Goal: Answer question/provide support: Share knowledge or assist other users

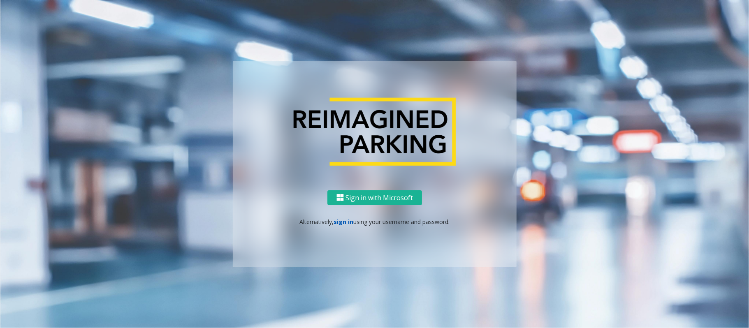
click at [342, 221] on link "sign in" at bounding box center [344, 222] width 20 height 8
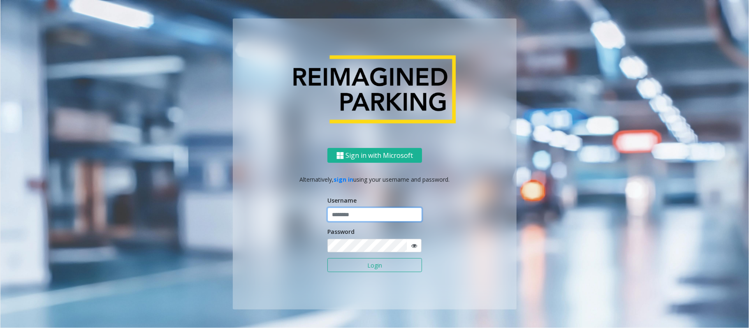
type input "**********"
click at [371, 215] on input "**********" at bounding box center [375, 215] width 95 height 14
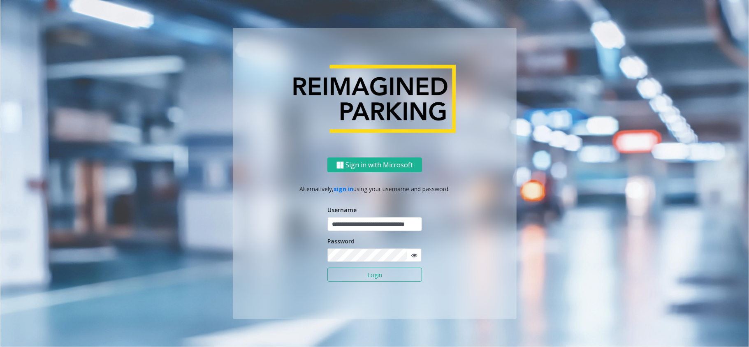
click at [382, 276] on button "Login" at bounding box center [375, 275] width 95 height 14
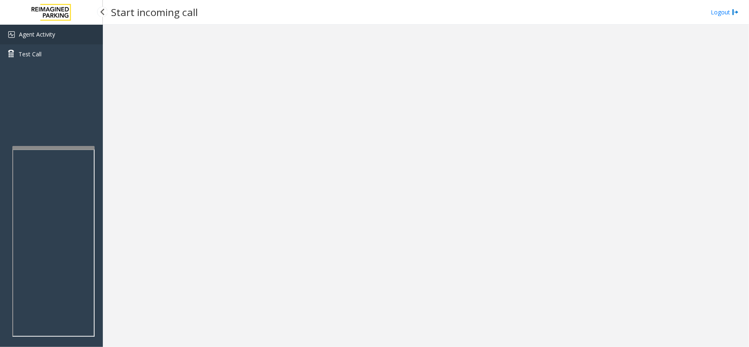
click at [61, 33] on link "Agent Activity" at bounding box center [51, 35] width 103 height 20
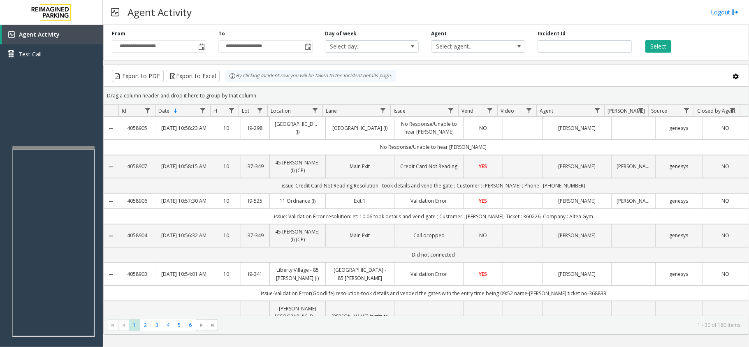
click at [239, 11] on div "Agent Activity Logout" at bounding box center [426, 12] width 646 height 25
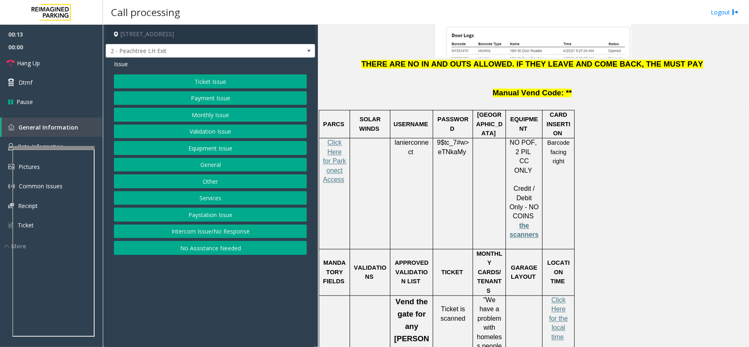
scroll to position [1097, 0]
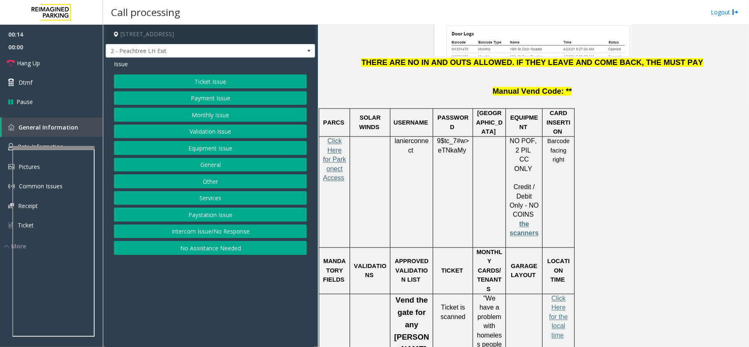
click at [336, 138] on span "Click Here for Parkonect Access" at bounding box center [334, 160] width 23 height 44
click at [19, 70] on link "Hang Up" at bounding box center [51, 62] width 103 height 19
click at [188, 233] on button "Intercom Issue/No Response" at bounding box center [210, 232] width 193 height 14
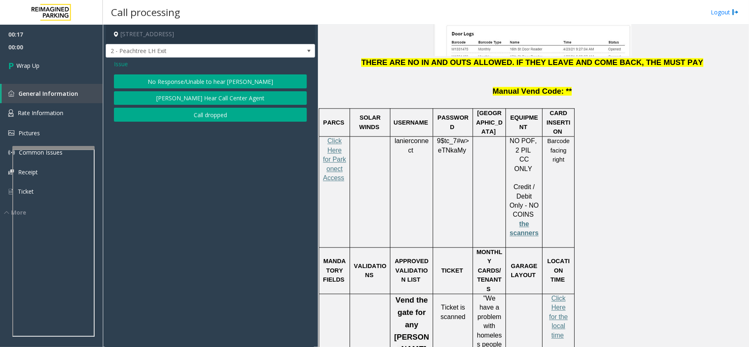
click at [185, 81] on button "No Response/Unable to hear [PERSON_NAME]" at bounding box center [210, 81] width 193 height 14
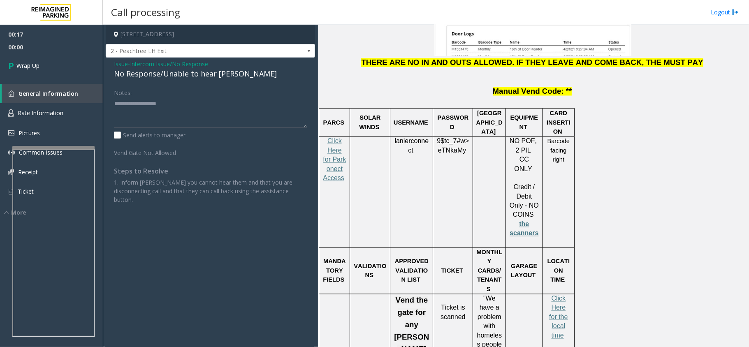
click at [179, 77] on div "No Response/Unable to hear [PERSON_NAME]" at bounding box center [210, 73] width 193 height 11
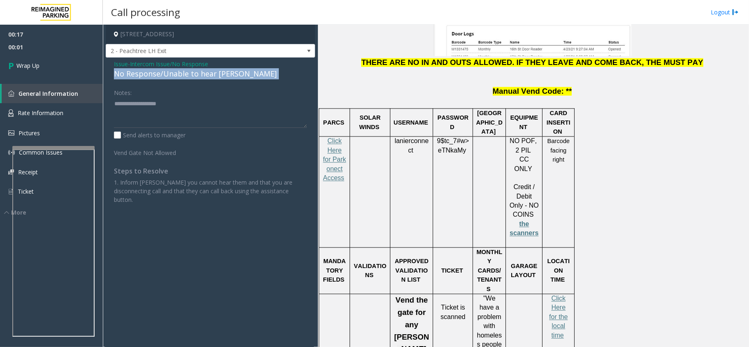
click at [179, 77] on div "No Response/Unable to hear [PERSON_NAME]" at bounding box center [210, 73] width 193 height 11
copy div "No Response/Unable to hear [PERSON_NAME]"
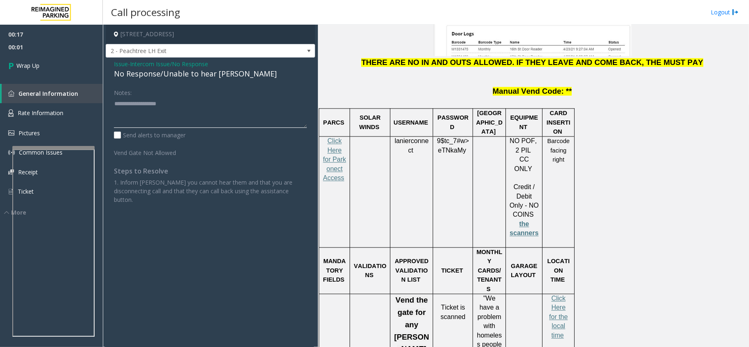
click at [181, 113] on textarea at bounding box center [210, 112] width 193 height 31
paste textarea "**********"
type textarea "**********"
drag, startPoint x: 0, startPoint y: 57, endPoint x: 5, endPoint y: 57, distance: 4.9
click at [0, 56] on link "Wrap Up" at bounding box center [51, 65] width 103 height 24
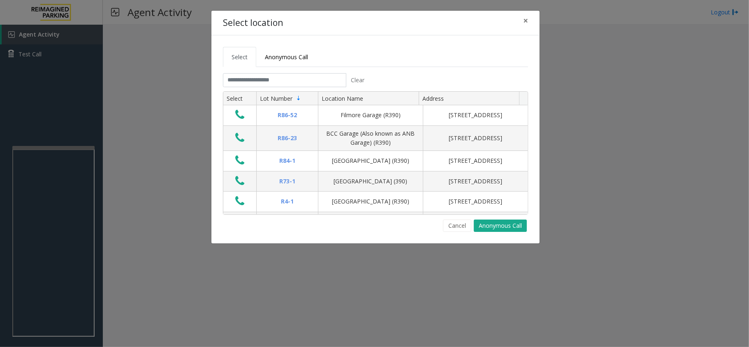
click at [297, 73] on tabset "Select Anonymous Call Clear Select Lot Number Location Name Address R86-52 Film…" at bounding box center [375, 139] width 305 height 185
click at [300, 75] on input "text" at bounding box center [284, 80] width 123 height 14
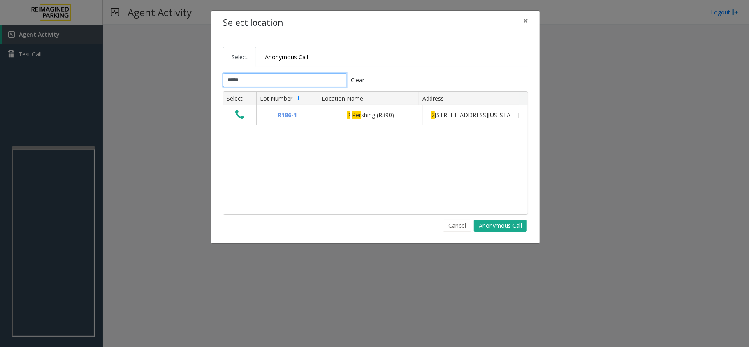
type input "******"
drag, startPoint x: 267, startPoint y: 84, endPoint x: 205, endPoint y: 84, distance: 62.1
click at [205, 84] on div "Select location × Select Anonymous Call ****** Clear Select Lot Number Location…" at bounding box center [374, 173] width 749 height 347
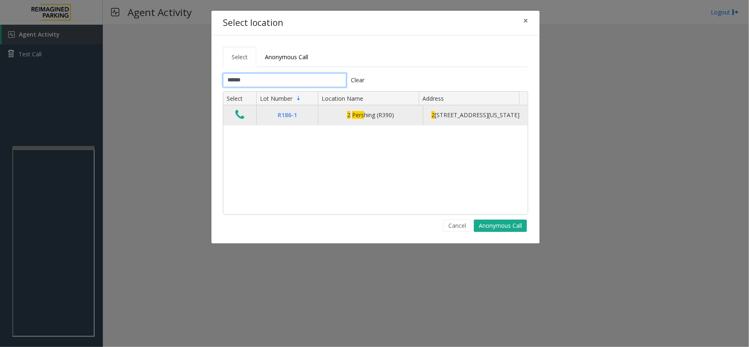
type input "******"
click at [241, 121] on icon "Data table" at bounding box center [239, 115] width 9 height 12
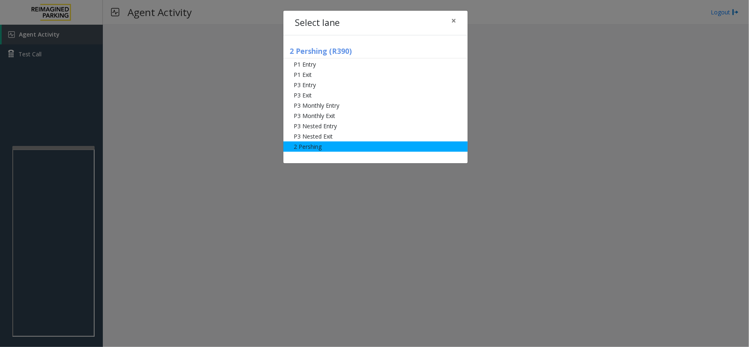
click at [355, 146] on li "2 Pershing" at bounding box center [376, 147] width 184 height 10
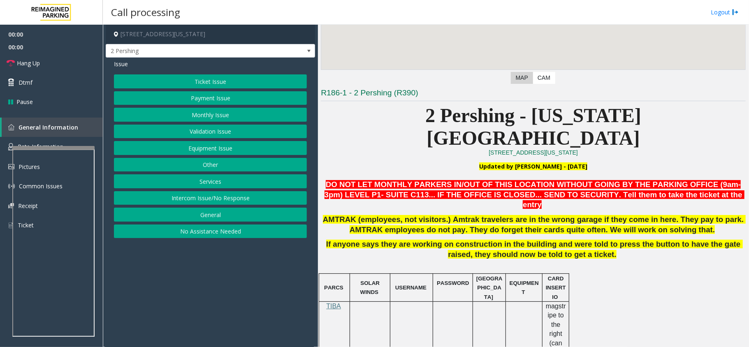
scroll to position [165, 0]
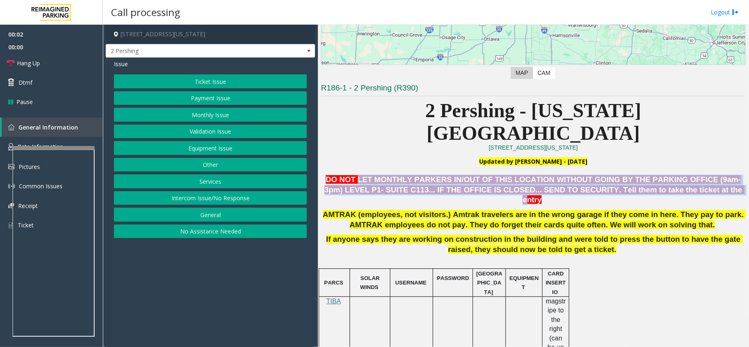
drag, startPoint x: 362, startPoint y: 163, endPoint x: 677, endPoint y: 165, distance: 315.2
click at [677, 175] on p "DO NOT LET MONTHLY PARKERS IN/OUT OF THIS LOCATION WITHOUT GOING BY THE PARKING…" at bounding box center [533, 190] width 425 height 30
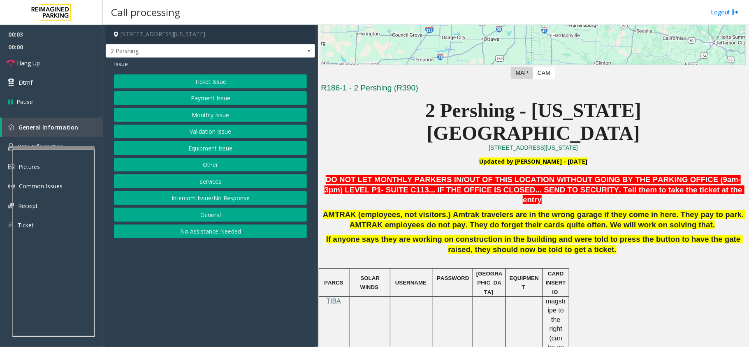
click at [682, 175] on span "DO NOT LET MONTHLY PARKERS IN/OUT OF THIS LOCATION WITHOUT GOING BY THE PARKING…" at bounding box center [535, 189] width 420 height 29
drag, startPoint x: 626, startPoint y: 167, endPoint x: 634, endPoint y: 165, distance: 7.5
click at [634, 175] on span "DO NOT LET MONTHLY PARKERS IN/OUT OF THIS LOCATION WITHOUT GOING BY THE PARKING…" at bounding box center [535, 189] width 420 height 29
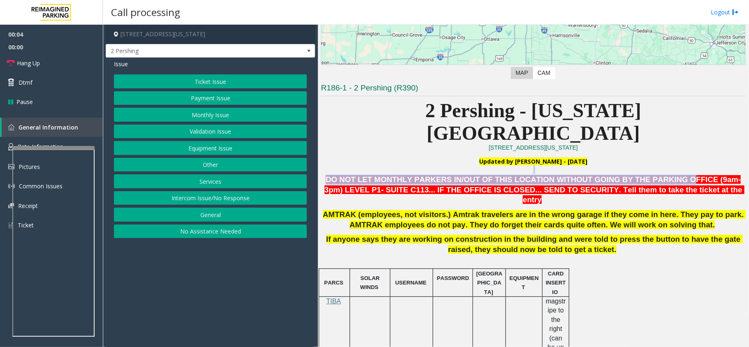
drag, startPoint x: 639, startPoint y: 154, endPoint x: 710, endPoint y: 152, distance: 71.2
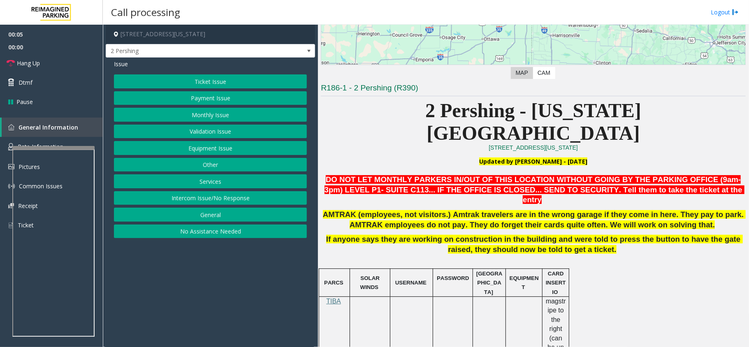
click at [706, 175] on p "DO NOT LET MONTHLY PARKERS IN/OUT OF THIS LOCATION WITHOUT GOING BY THE PARKING…" at bounding box center [533, 190] width 425 height 30
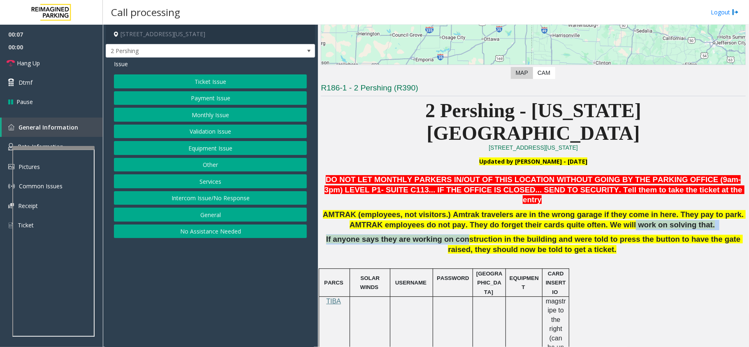
drag, startPoint x: 474, startPoint y: 202, endPoint x: 607, endPoint y: 198, distance: 133.4
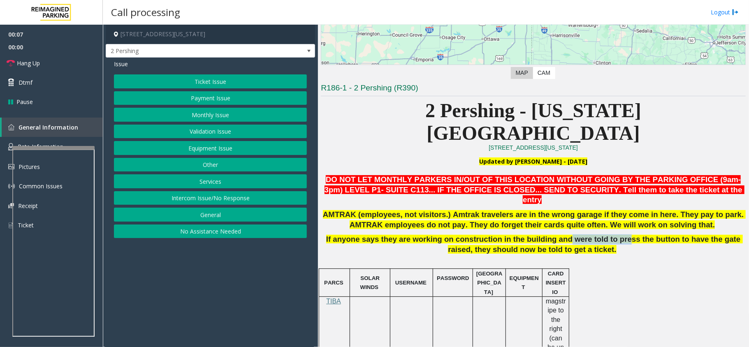
drag, startPoint x: 543, startPoint y: 208, endPoint x: 597, endPoint y: 208, distance: 54.3
click at [597, 235] on span "If anyone says they are working on construction in the building and were told t…" at bounding box center [534, 244] width 417 height 19
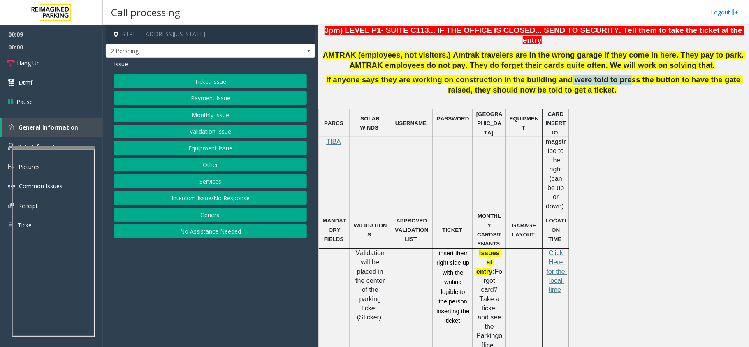
scroll to position [329, 0]
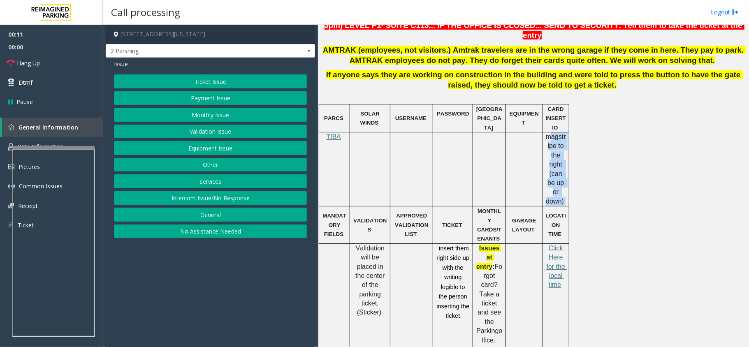
drag, startPoint x: 550, startPoint y: 106, endPoint x: 569, endPoint y: 157, distance: 54.6
click at [569, 157] on td "magstripe to the right (can be up or down)" at bounding box center [556, 169] width 27 height 74
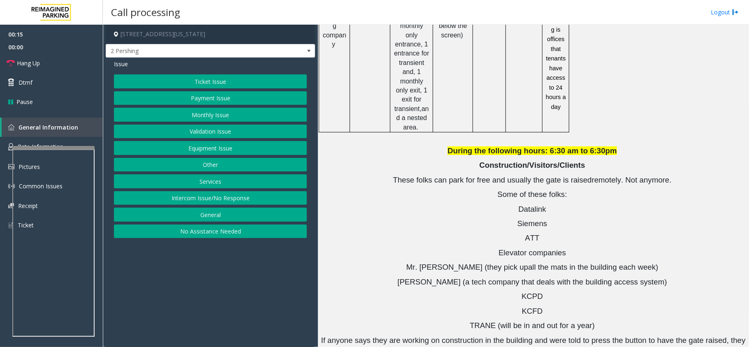
scroll to position [1026, 0]
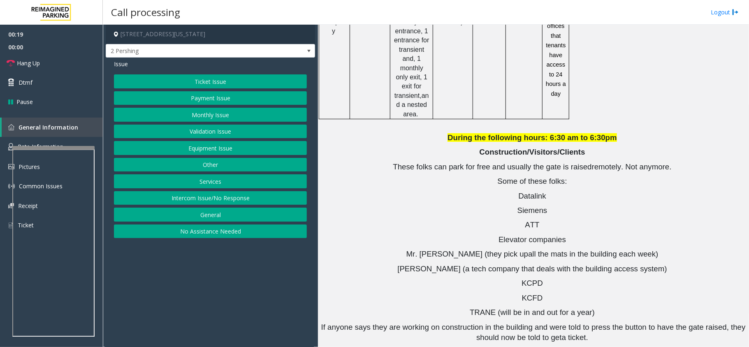
click at [221, 99] on button "Payment Issue" at bounding box center [210, 98] width 193 height 14
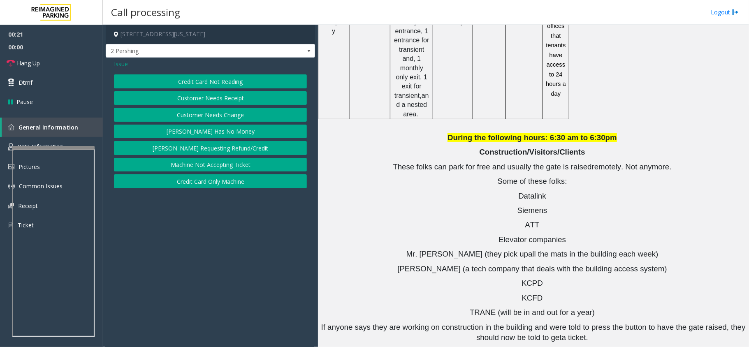
click at [244, 137] on button "[PERSON_NAME] Has No Money" at bounding box center [210, 132] width 193 height 14
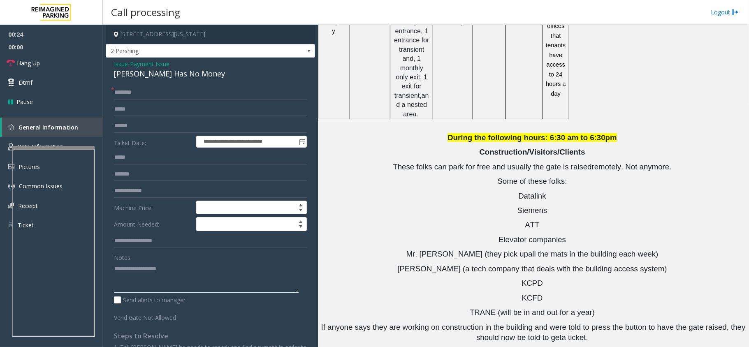
click at [145, 284] on textarea at bounding box center [206, 277] width 185 height 31
paste textarea "**********"
click at [164, 77] on div "[PERSON_NAME] Has No Money" at bounding box center [210, 73] width 193 height 11
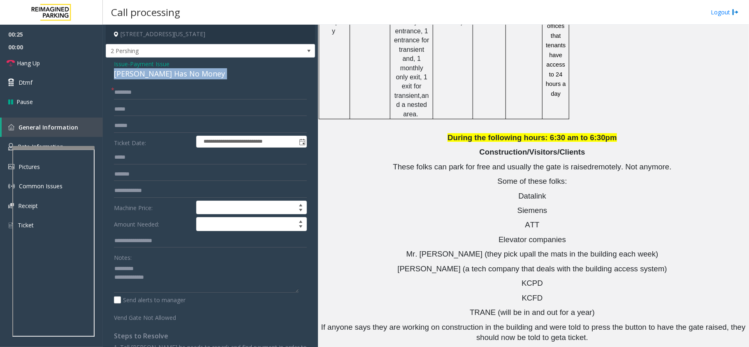
copy div "[PERSON_NAME] Has No Money"
paste textarea "**********"
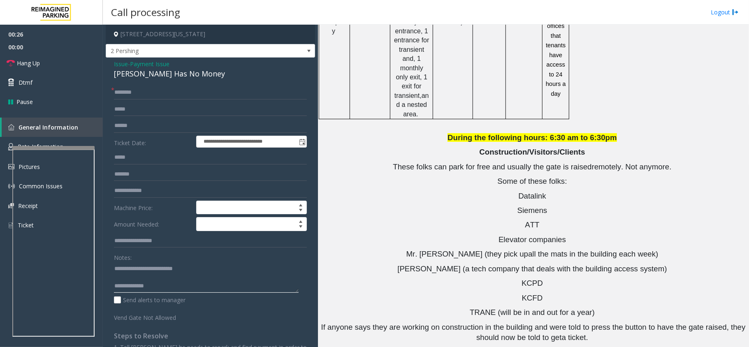
click at [153, 265] on textarea at bounding box center [206, 277] width 185 height 31
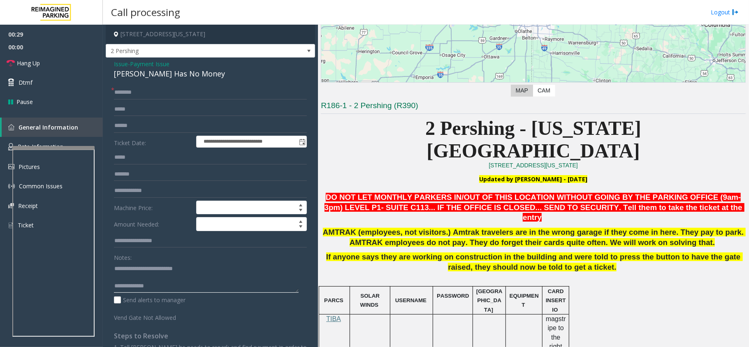
scroll to position [149, 0]
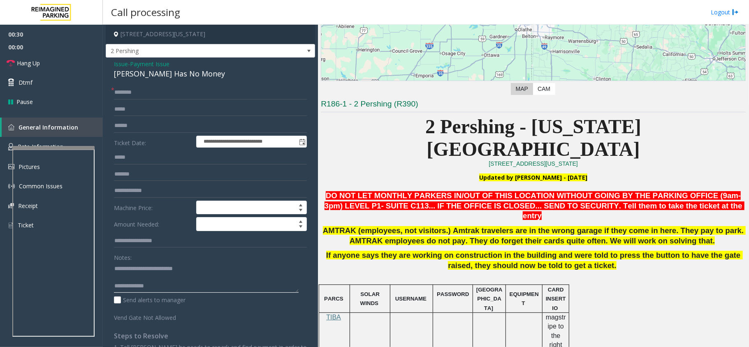
type textarea "**********"
click at [119, 127] on input "text" at bounding box center [210, 126] width 193 height 14
click at [132, 126] on input "text" at bounding box center [210, 126] width 193 height 14
type input "*******"
click at [223, 88] on input "text" at bounding box center [210, 93] width 193 height 14
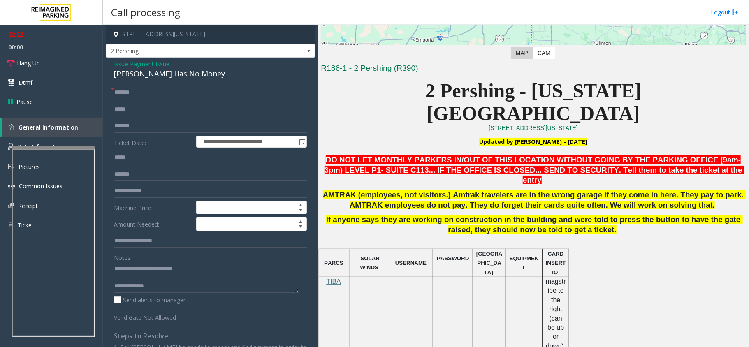
scroll to position [203, 0]
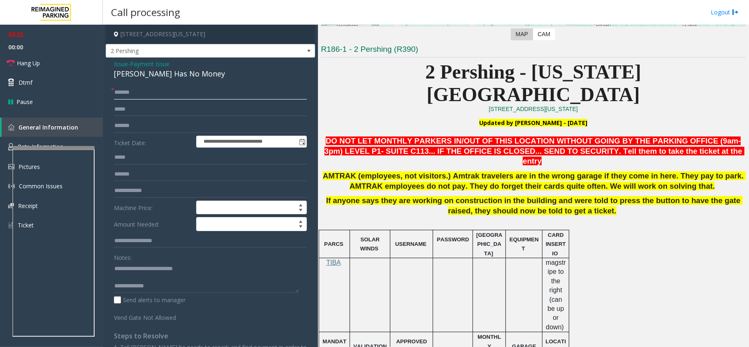
type input "*******"
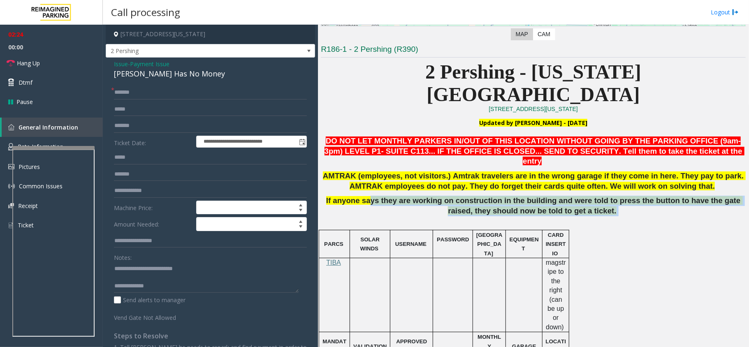
drag, startPoint x: 365, startPoint y: 168, endPoint x: 648, endPoint y: 181, distance: 283.4
click at [648, 196] on p "If anyone says they are working on construction in the building and were told t…" at bounding box center [533, 211] width 425 height 30
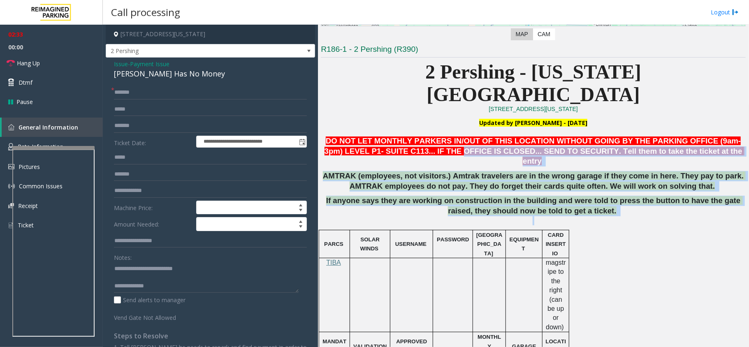
drag, startPoint x: 442, startPoint y: 125, endPoint x: 591, endPoint y: 216, distance: 174.3
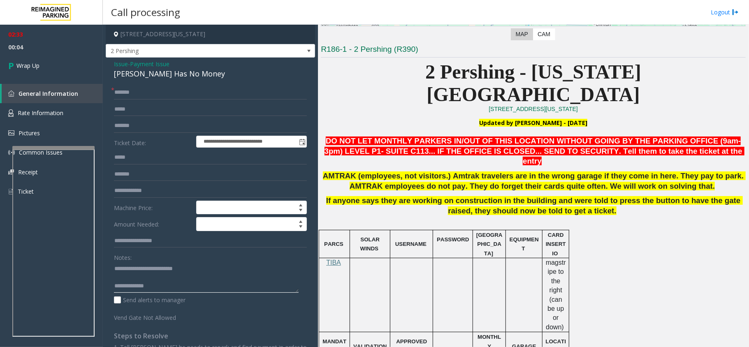
click at [188, 286] on textarea at bounding box center [206, 277] width 185 height 31
paste textarea "**********"
type textarea "**********"
click at [58, 62] on link "Wrap Up" at bounding box center [51, 65] width 103 height 24
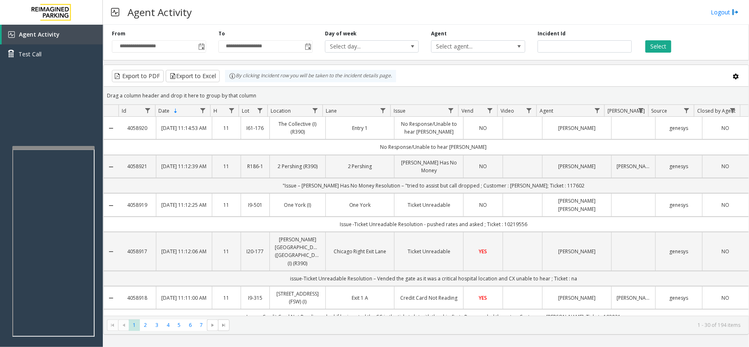
click at [662, 38] on div "Select" at bounding box center [691, 41] width 107 height 23
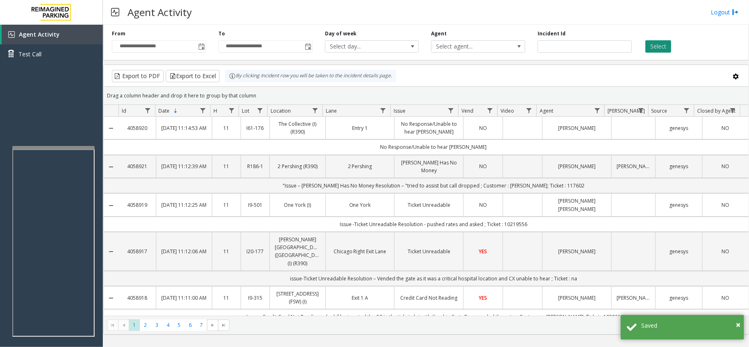
click at [666, 44] on button "Select" at bounding box center [659, 46] width 26 height 12
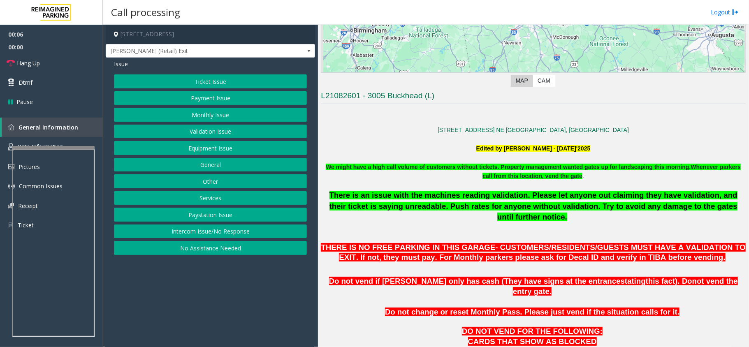
scroll to position [165, 0]
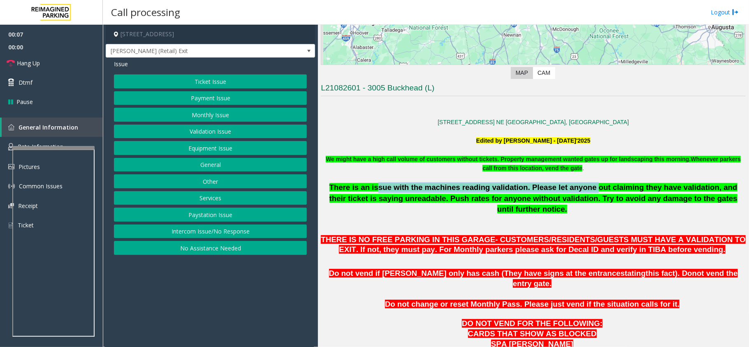
drag, startPoint x: 373, startPoint y: 193, endPoint x: 565, endPoint y: 183, distance: 192.4
click at [565, 183] on p "There is an issue with the machines reading validation. Please let anyone out c…" at bounding box center [533, 207] width 425 height 51
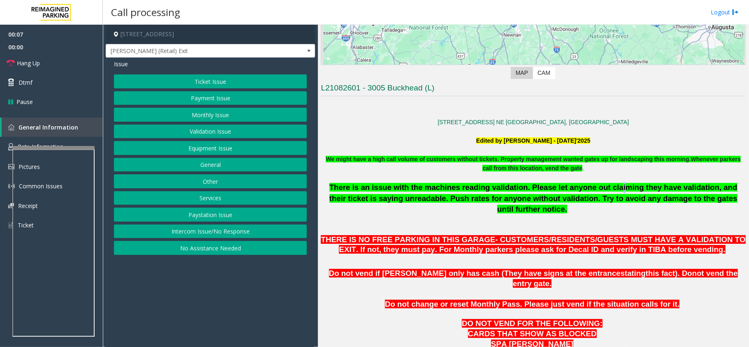
click at [587, 191] on span "There is an issue with the machines reading validation. Please let anyone out c…" at bounding box center [534, 198] width 408 height 30
click at [241, 78] on button "Ticket Issue" at bounding box center [210, 81] width 193 height 14
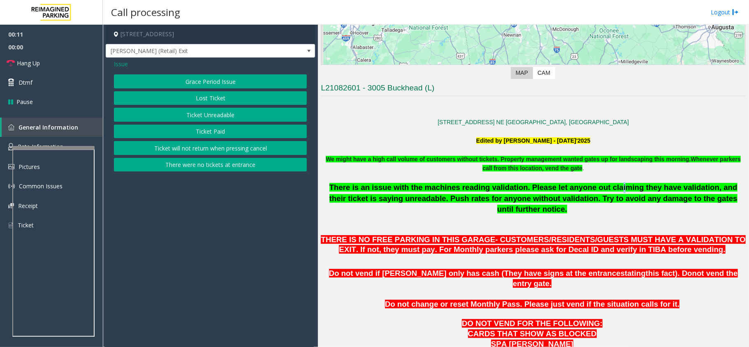
click at [237, 170] on button "There were no tickets at entrance" at bounding box center [210, 165] width 193 height 14
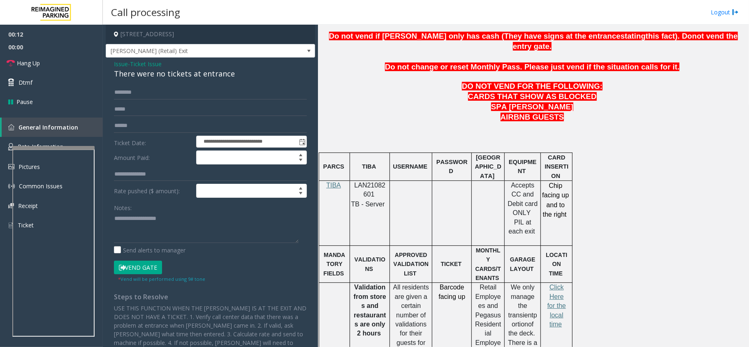
scroll to position [439, 0]
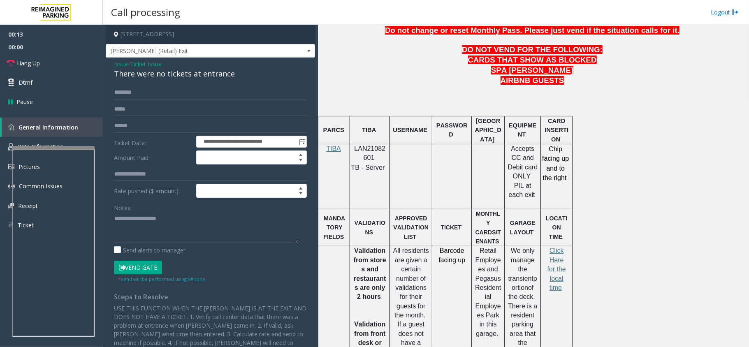
click at [359, 145] on span "LAN21082601" at bounding box center [370, 153] width 31 height 16
click at [360, 145] on span "LAN21082601" at bounding box center [370, 153] width 31 height 16
click at [363, 145] on span "LAN21082601" at bounding box center [370, 153] width 31 height 16
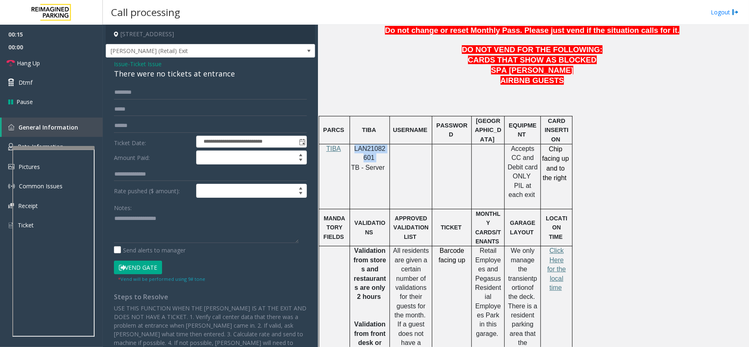
copy p "LAN21082601"
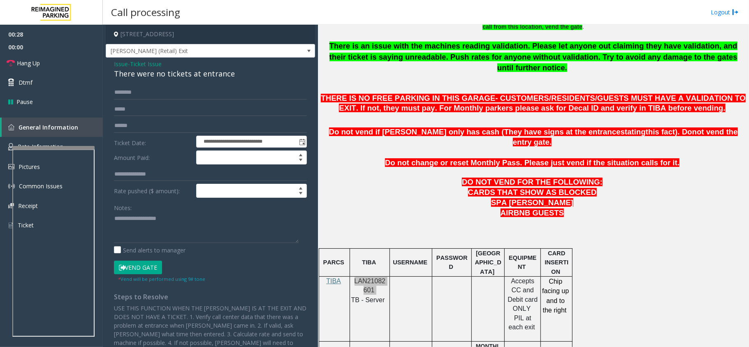
scroll to position [274, 0]
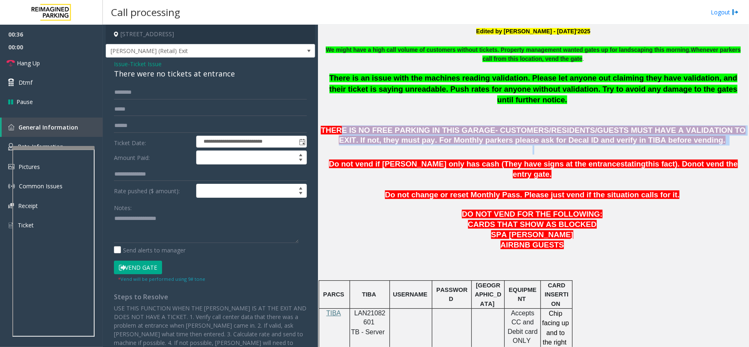
drag, startPoint x: 344, startPoint y: 121, endPoint x: 545, endPoint y: 137, distance: 201.0
click at [39, 151] on div at bounding box center [53, 148] width 82 height 3
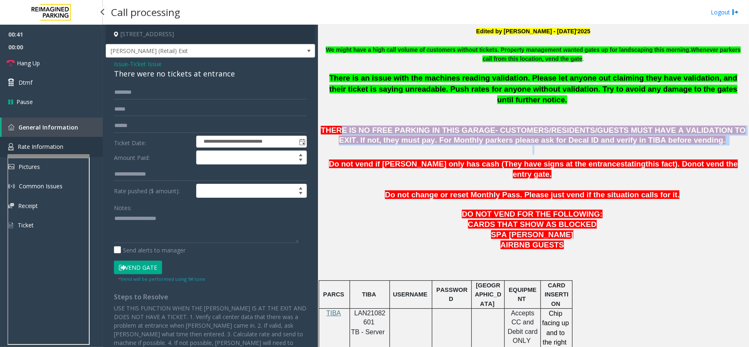
click at [43, 143] on span "Rate Information" at bounding box center [41, 147] width 46 height 8
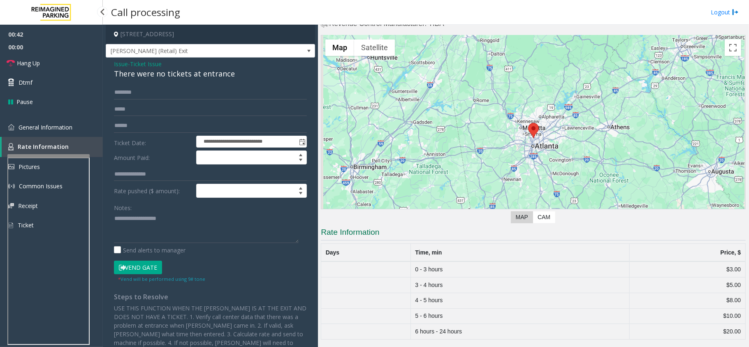
scroll to position [21, 0]
drag, startPoint x: 455, startPoint y: 263, endPoint x: 504, endPoint y: 262, distance: 49.8
click at [500, 262] on tr "0 - 3 hours $3.00" at bounding box center [533, 270] width 425 height 16
click at [33, 124] on span "General Information" at bounding box center [46, 127] width 54 height 8
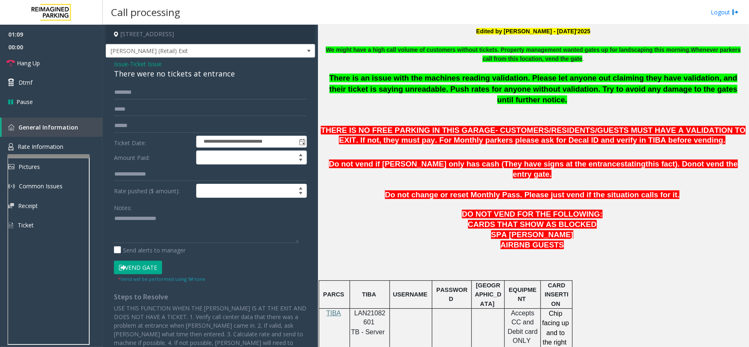
click at [375, 309] on p "LAN21082601" at bounding box center [370, 318] width 34 height 19
click at [374, 319] on span at bounding box center [375, 322] width 2 height 7
click at [370, 310] on span "LAN21082601" at bounding box center [370, 318] width 31 height 16
copy p "LAN21082601"
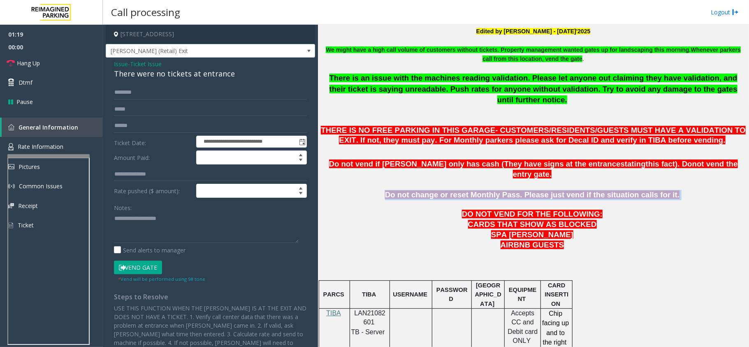
drag, startPoint x: 401, startPoint y: 171, endPoint x: 674, endPoint y: 172, distance: 273.2
click at [674, 190] on p "Do not change or reset Monthly Pass. Please just vend if the situation calls fo…" at bounding box center [533, 195] width 425 height 10
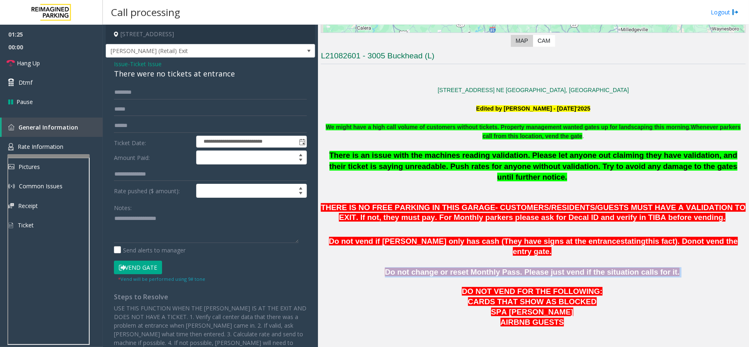
scroll to position [165, 0]
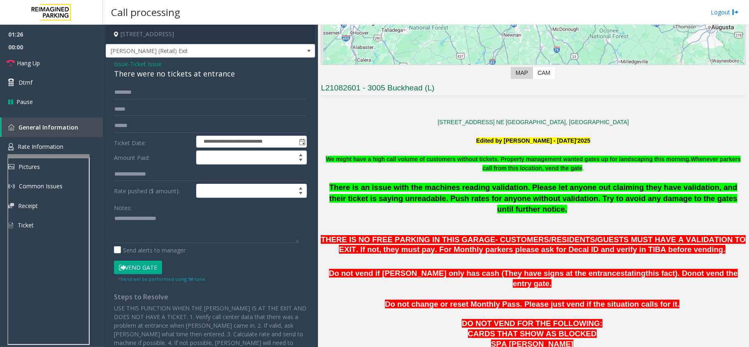
click at [544, 221] on p "There is an issue with the machines reading validation. Please let anyone out c…" at bounding box center [533, 207] width 425 height 51
click at [121, 63] on span "Issue" at bounding box center [121, 64] width 14 height 9
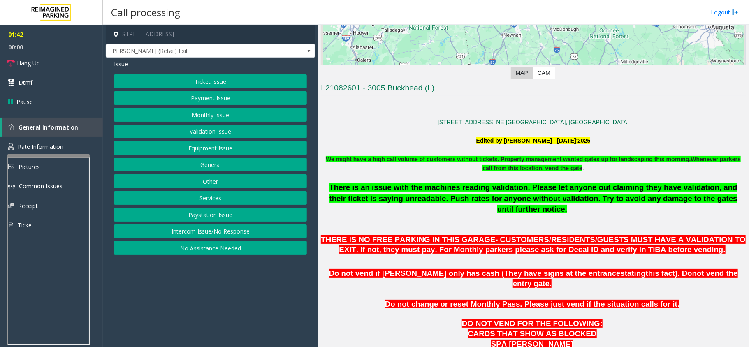
click at [215, 193] on button "Services" at bounding box center [210, 198] width 193 height 14
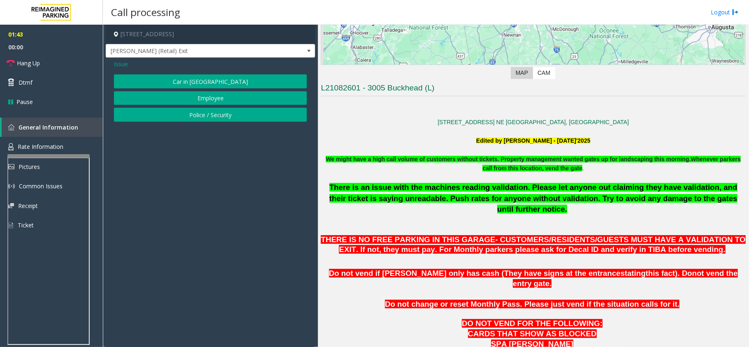
click at [122, 65] on span "Issue" at bounding box center [121, 64] width 14 height 9
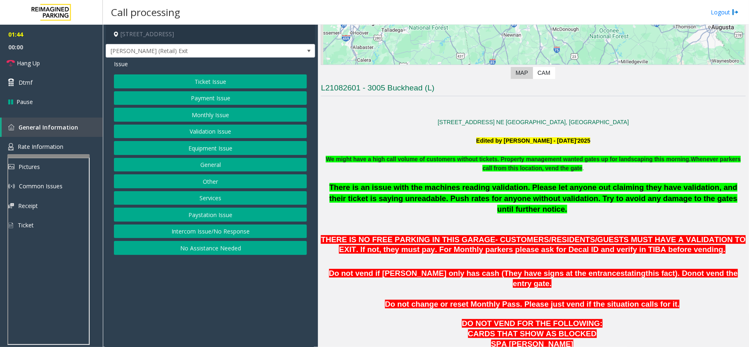
click at [231, 202] on button "Services" at bounding box center [210, 198] width 193 height 14
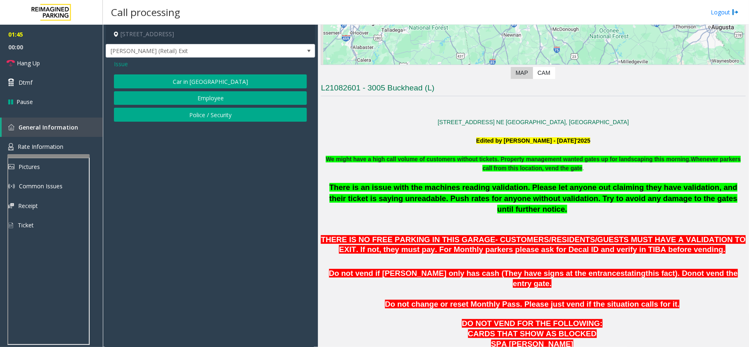
click at [122, 60] on span "Issue" at bounding box center [121, 64] width 14 height 9
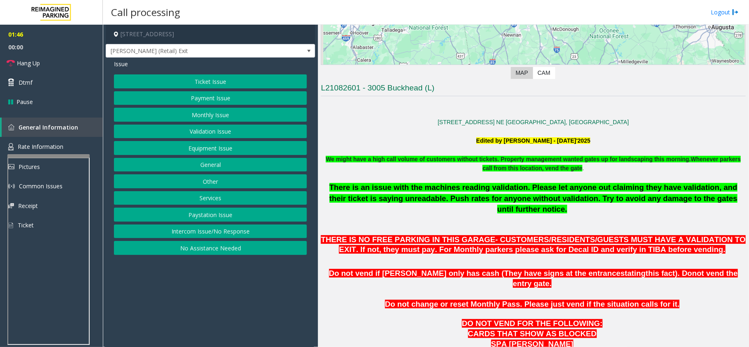
click at [239, 202] on button "Services" at bounding box center [210, 198] width 193 height 14
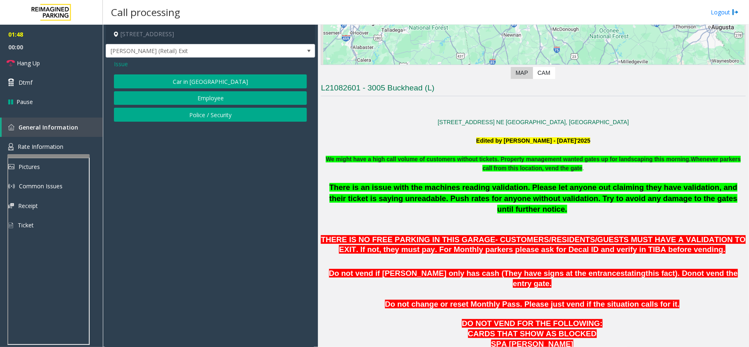
click at [119, 62] on span "Issue" at bounding box center [121, 64] width 14 height 9
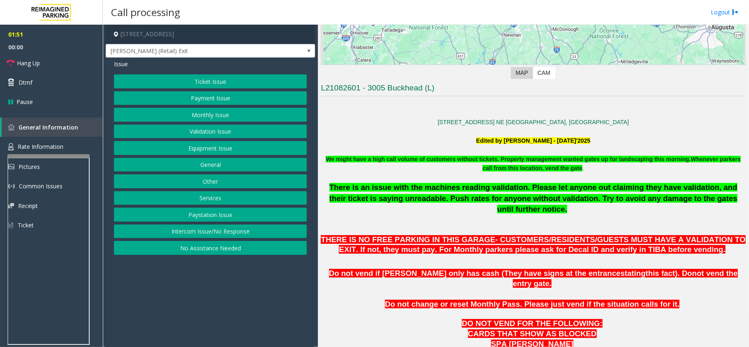
click at [232, 201] on button "Services" at bounding box center [210, 198] width 193 height 14
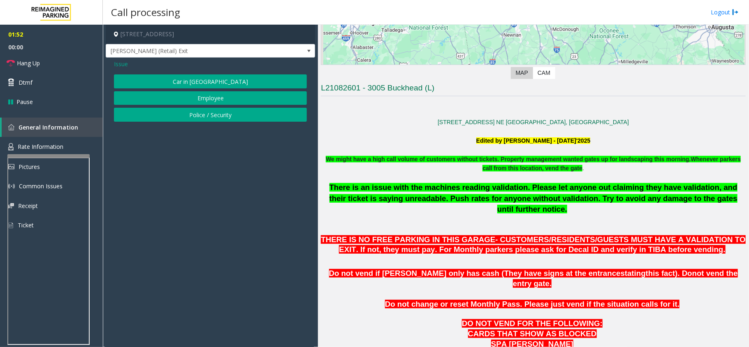
click at [115, 66] on span "Issue" at bounding box center [121, 64] width 14 height 9
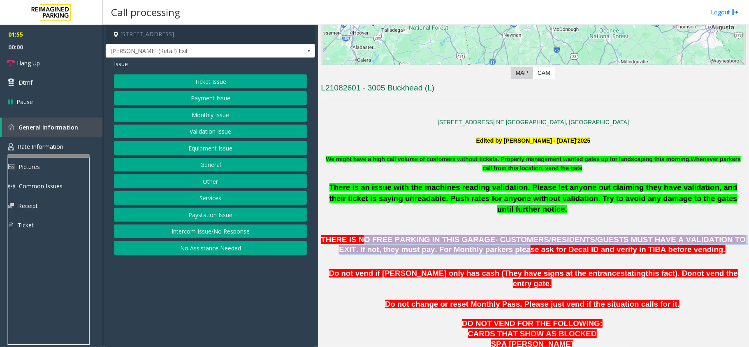
drag, startPoint x: 363, startPoint y: 229, endPoint x: 502, endPoint y: 235, distance: 140.1
click at [502, 235] on span "THERE IS NO FREE PARKING IN THIS GARAGE- CUSTOMERS/RESIDENTS/GUESTS MUST HAVE A…" at bounding box center [533, 244] width 425 height 19
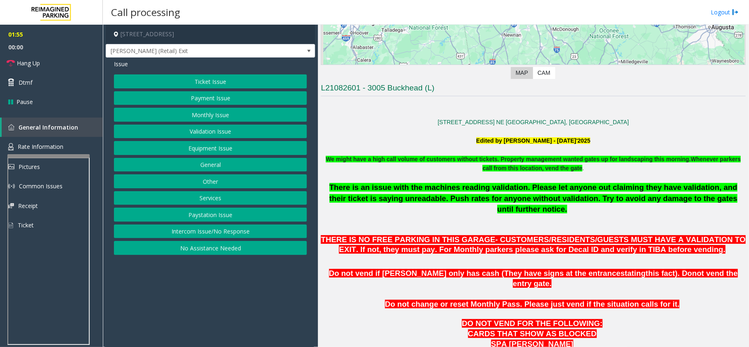
click at [523, 239] on span "THERE IS NO FREE PARKING IN THIS GARAGE- CUSTOMERS/RESIDENTS/GUESTS MUST HAVE A…" at bounding box center [533, 244] width 425 height 19
drag, startPoint x: 558, startPoint y: 236, endPoint x: 628, endPoint y: 244, distance: 70.4
click at [628, 236] on span "THERE IS NO FREE PARKING IN THIS GARAGE- CUSTOMERS/RESIDENTS/GUESTS MUST HAVE A…" at bounding box center [533, 244] width 425 height 19
drag, startPoint x: 647, startPoint y: 242, endPoint x: 673, endPoint y: 246, distance: 26.2
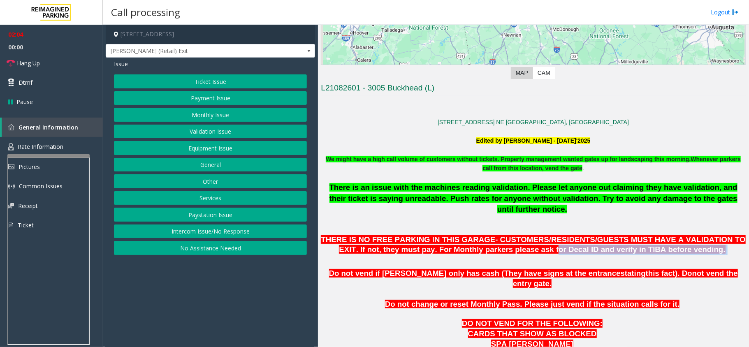
drag, startPoint x: 527, startPoint y: 241, endPoint x: 680, endPoint y: 239, distance: 153.1
click at [680, 239] on p "THERE IS NO FREE PARKING IN THIS GARAGE- CUSTOMERS/RESIDENTS/GUESTS MUST HAVE A…" at bounding box center [533, 245] width 425 height 21
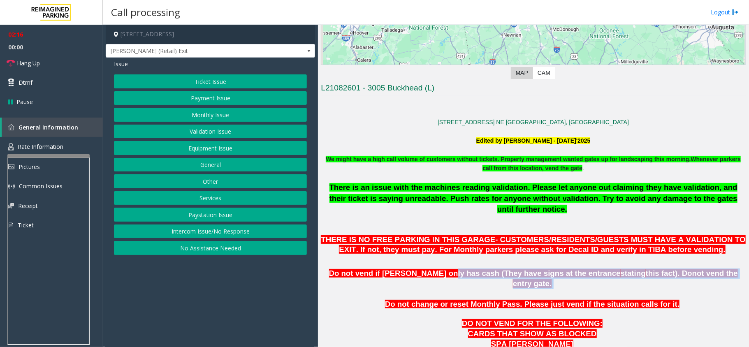
drag, startPoint x: 446, startPoint y: 260, endPoint x: 712, endPoint y: 262, distance: 265.4
click at [712, 269] on p "Do not vend if [PERSON_NAME] only has cash (They have signs at the entrance sta…" at bounding box center [533, 279] width 425 height 21
click at [212, 150] on button "Equipment Issue" at bounding box center [210, 148] width 193 height 14
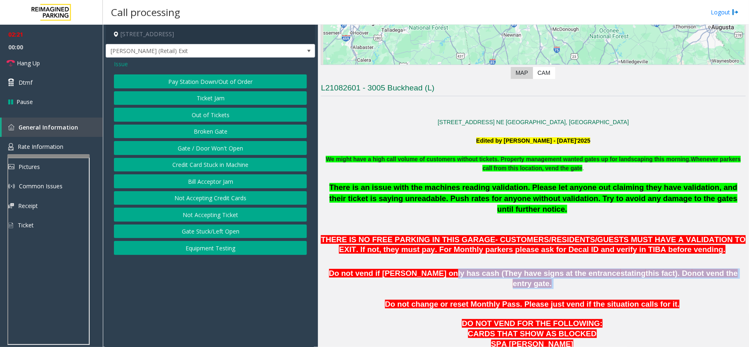
click at [219, 146] on button "Gate / Door Won't Open" at bounding box center [210, 148] width 193 height 14
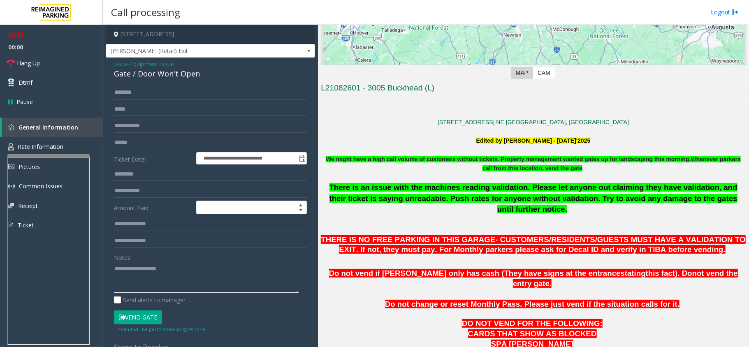
paste textarea "**********"
click at [187, 267] on textarea at bounding box center [206, 277] width 185 height 31
click at [155, 76] on div "Gate / Door Won't Open" at bounding box center [210, 73] width 193 height 11
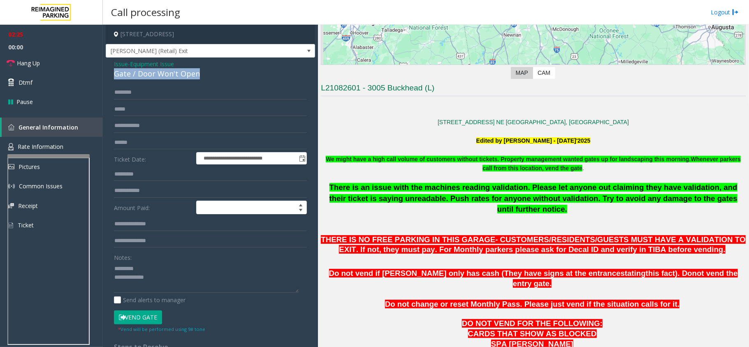
copy div "Gate / Door Won't Open"
paste textarea "**********"
click at [150, 267] on textarea at bounding box center [206, 277] width 185 height 31
click at [169, 274] on textarea at bounding box center [206, 277] width 185 height 31
click at [117, 267] on textarea at bounding box center [206, 277] width 185 height 31
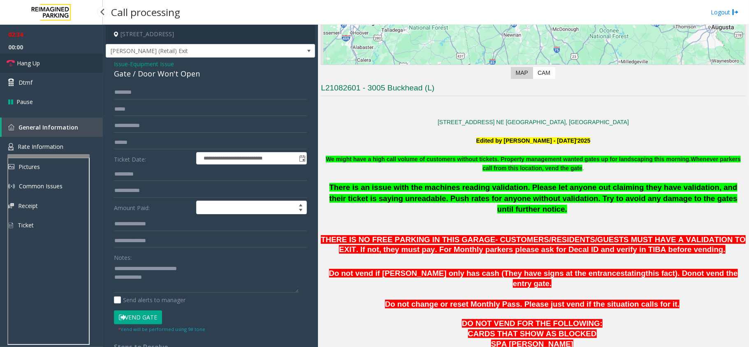
click at [72, 57] on link "Hang Up" at bounding box center [51, 62] width 103 height 19
drag, startPoint x: 183, startPoint y: 283, endPoint x: 173, endPoint y: 270, distance: 16.4
click at [183, 283] on textarea at bounding box center [206, 277] width 185 height 31
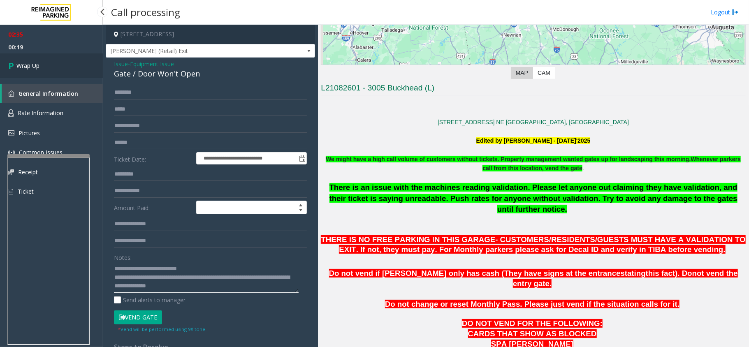
type textarea "**********"
click at [40, 66] on link "Wrap Up" at bounding box center [51, 65] width 103 height 24
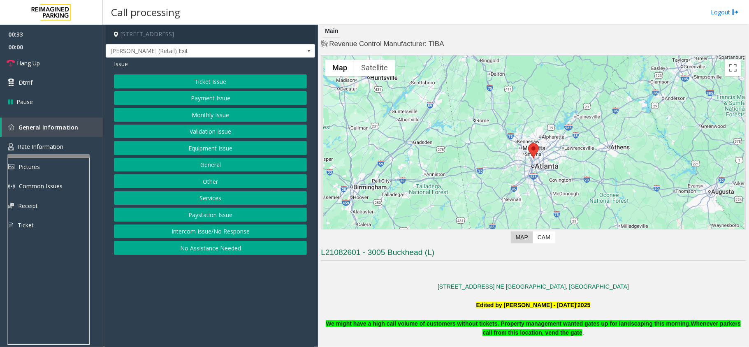
click at [223, 144] on button "Equipment Issue" at bounding box center [210, 148] width 193 height 14
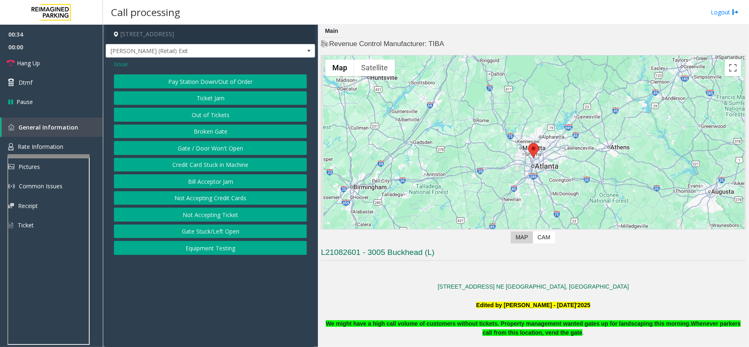
click at [226, 94] on button "Ticket Jam" at bounding box center [210, 98] width 193 height 14
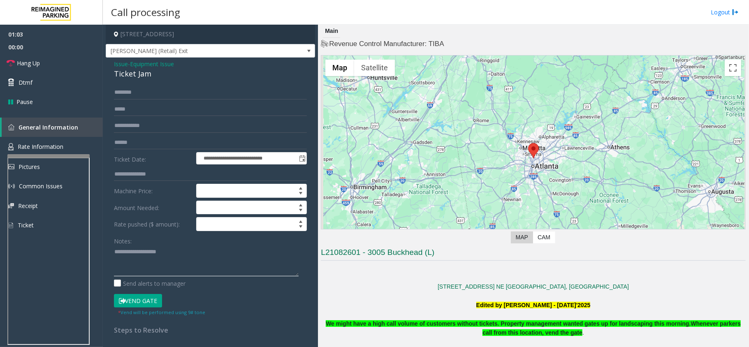
paste textarea "**********"
click at [158, 267] on textarea at bounding box center [206, 261] width 185 height 31
click at [140, 77] on div "Ticket Jam" at bounding box center [210, 73] width 193 height 11
click at [139, 77] on div "Ticket Jam" at bounding box center [210, 73] width 193 height 11
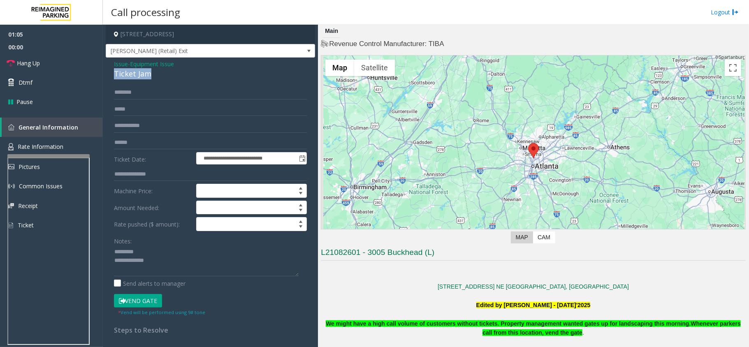
copy div "Ticket Jam"
click at [159, 249] on textarea at bounding box center [206, 261] width 185 height 31
paste textarea "**********"
type textarea "**********"
click at [159, 93] on input "text" at bounding box center [210, 93] width 193 height 14
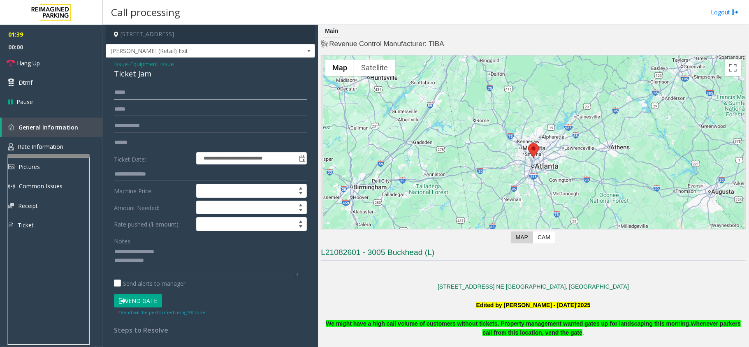
type input "*****"
click at [193, 272] on textarea at bounding box center [206, 261] width 185 height 31
click at [57, 143] on span "Rate Information" at bounding box center [41, 147] width 46 height 8
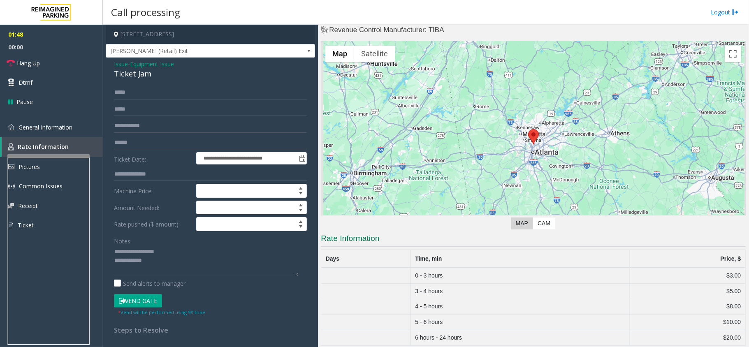
scroll to position [21, 0]
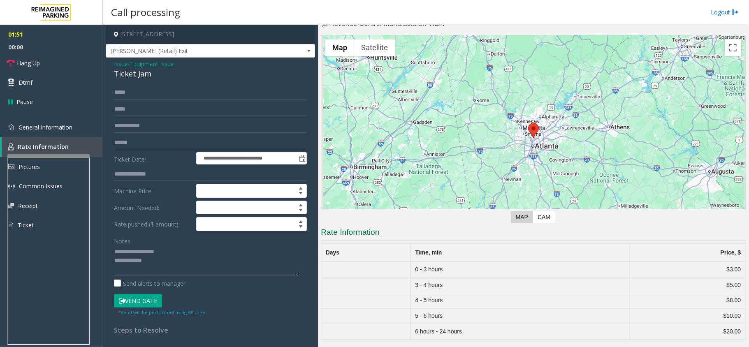
click at [173, 267] on textarea at bounding box center [206, 261] width 185 height 31
click at [40, 129] on span "General Information" at bounding box center [46, 127] width 54 height 8
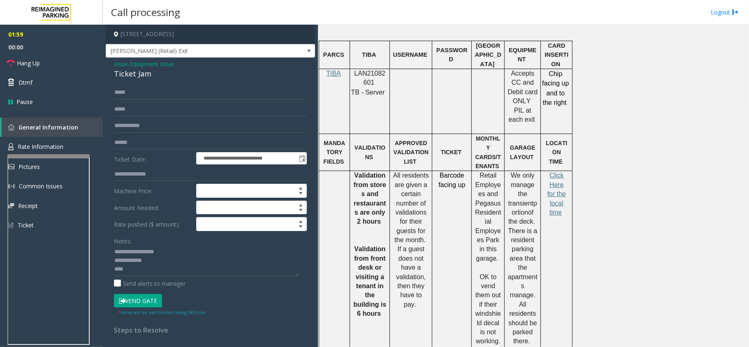
scroll to position [514, 0]
click at [559, 172] on span "Click Here for the local time" at bounding box center [557, 194] width 19 height 44
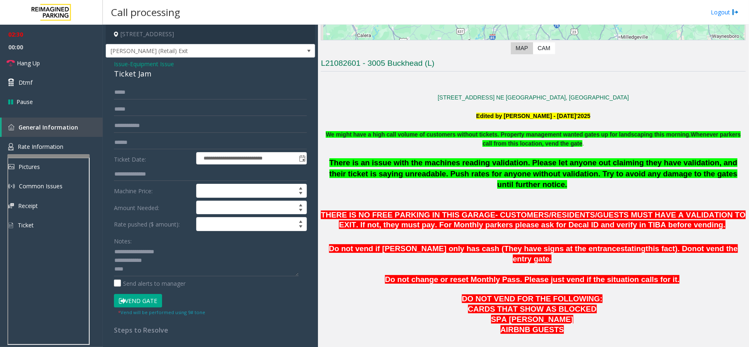
scroll to position [185, 0]
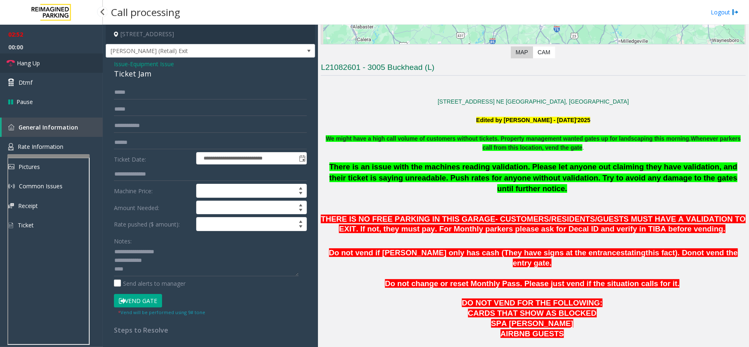
click at [66, 66] on link "Hang Up" at bounding box center [51, 62] width 103 height 19
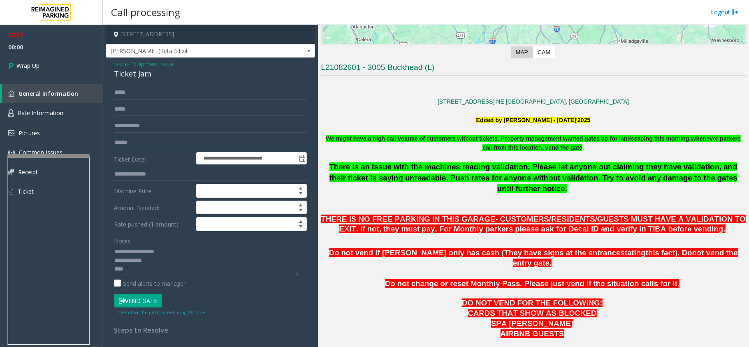
click at [177, 265] on textarea at bounding box center [206, 261] width 185 height 31
click at [135, 272] on textarea at bounding box center [206, 261] width 185 height 31
drag, startPoint x: 135, startPoint y: 272, endPoint x: 100, endPoint y: 271, distance: 34.6
click at [100, 271] on app-root "**********" at bounding box center [374, 173] width 749 height 347
type textarea "**********"
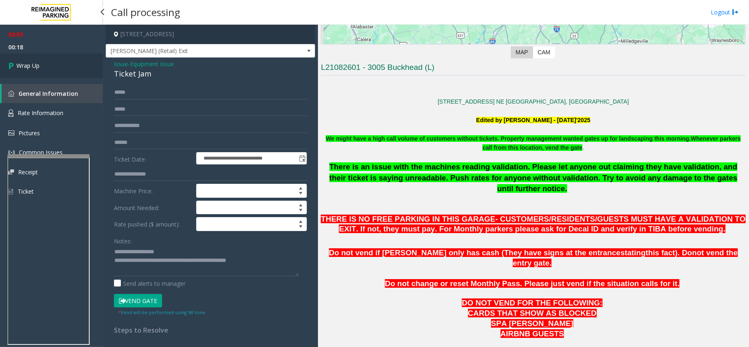
click at [40, 63] on link "Wrap Up" at bounding box center [51, 65] width 103 height 24
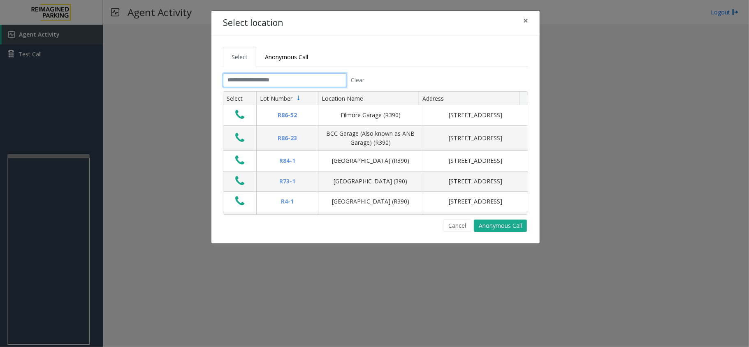
click at [306, 78] on input "text" at bounding box center [284, 80] width 123 height 14
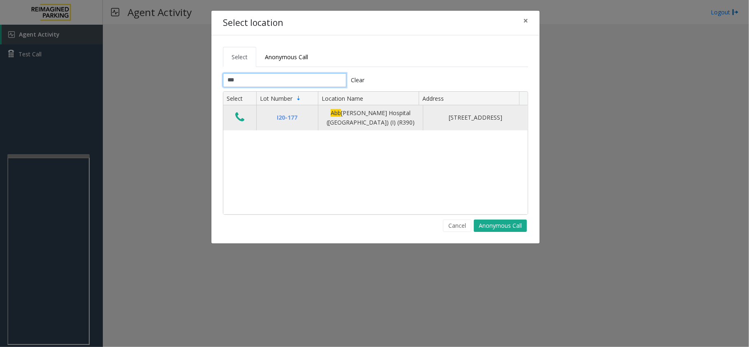
type input "***"
click at [238, 111] on td "Data table" at bounding box center [239, 117] width 33 height 25
click at [244, 117] on icon "Data table" at bounding box center [239, 118] width 9 height 12
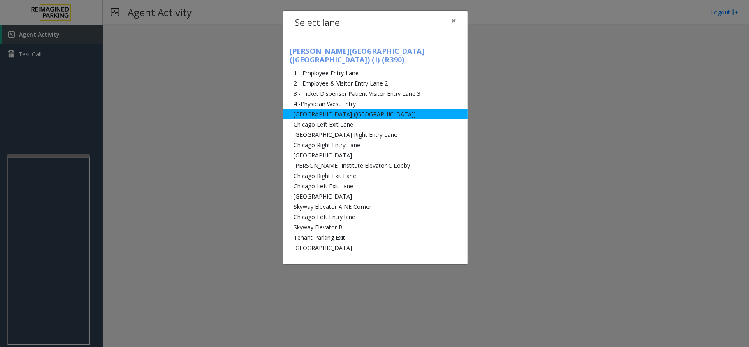
click at [378, 109] on li "[GEOGRAPHIC_DATA] ([GEOGRAPHIC_DATA])" at bounding box center [376, 114] width 184 height 10
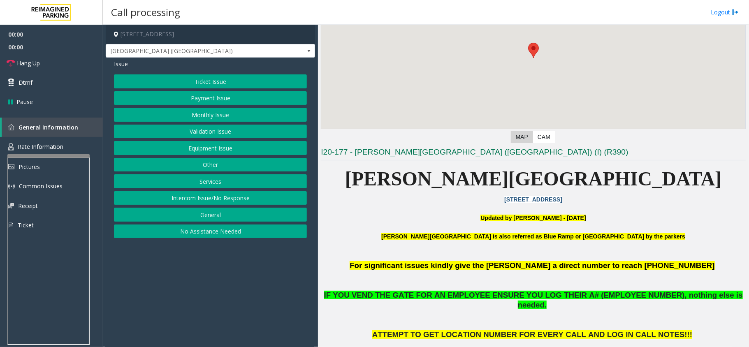
scroll to position [274, 0]
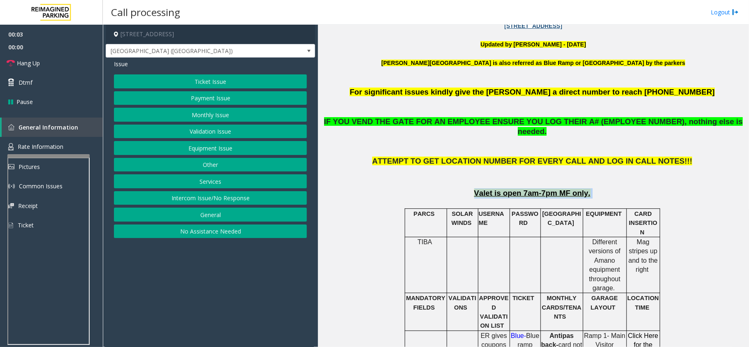
drag, startPoint x: 448, startPoint y: 178, endPoint x: 607, endPoint y: 181, distance: 158.9
click at [224, 119] on button "Monthly Issue" at bounding box center [210, 115] width 193 height 14
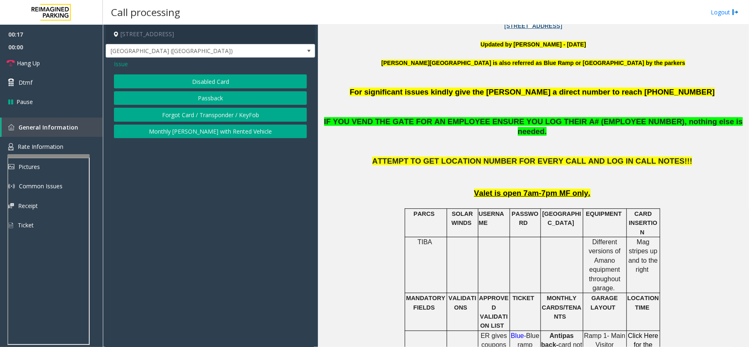
click at [123, 65] on span "Issue" at bounding box center [121, 64] width 14 height 9
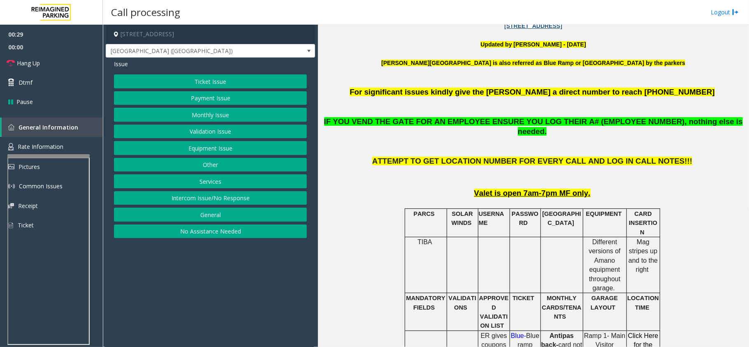
click at [206, 112] on button "Monthly Issue" at bounding box center [210, 115] width 193 height 14
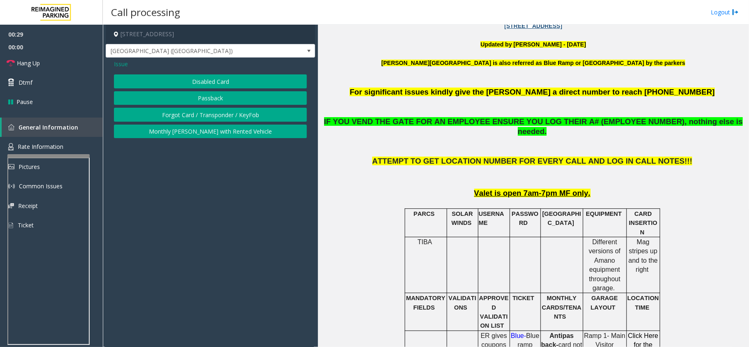
click at [213, 82] on button "Disabled Card" at bounding box center [210, 81] width 193 height 14
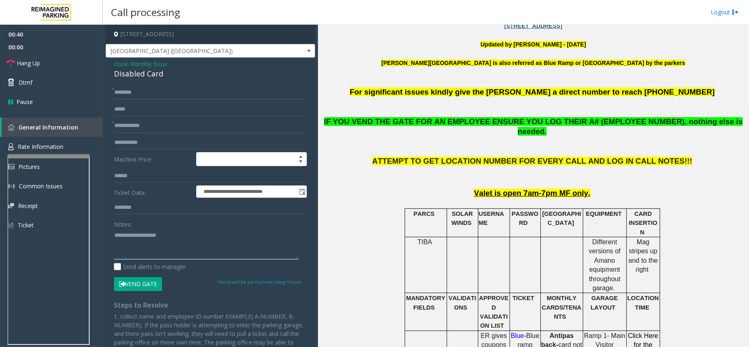
paste textarea "**********"
click at [188, 246] on textarea at bounding box center [206, 244] width 185 height 31
type textarea "**********"
click at [140, 290] on button "Vend Gate" at bounding box center [138, 284] width 48 height 14
click at [165, 92] on input "text" at bounding box center [210, 93] width 193 height 14
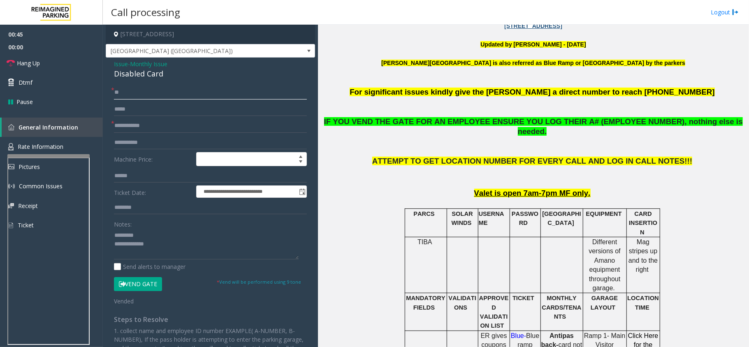
type input "**"
click at [167, 123] on input "text" at bounding box center [210, 126] width 193 height 14
type input "**"
click at [179, 243] on textarea at bounding box center [206, 244] width 185 height 31
paste textarea "**********"
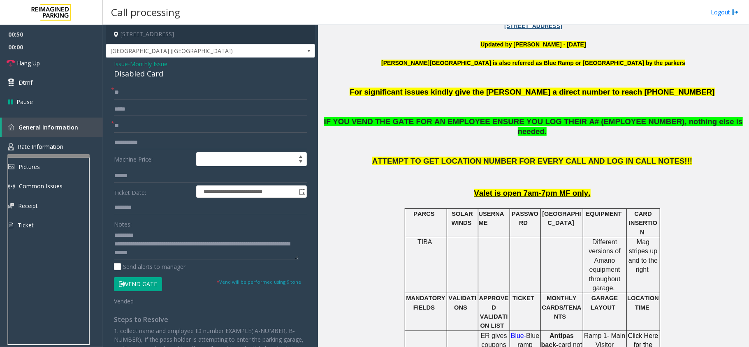
click at [150, 72] on div "Disabled Card" at bounding box center [210, 73] width 193 height 11
copy div "Disabled Card"
click at [159, 236] on textarea at bounding box center [206, 244] width 185 height 31
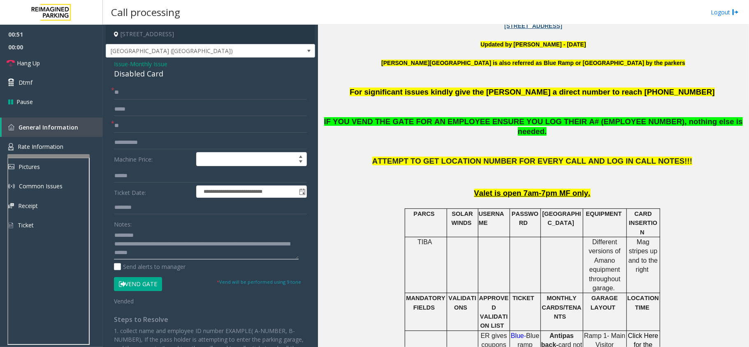
paste textarea "**********"
type textarea "**********"
click at [127, 88] on input "**" at bounding box center [210, 93] width 193 height 14
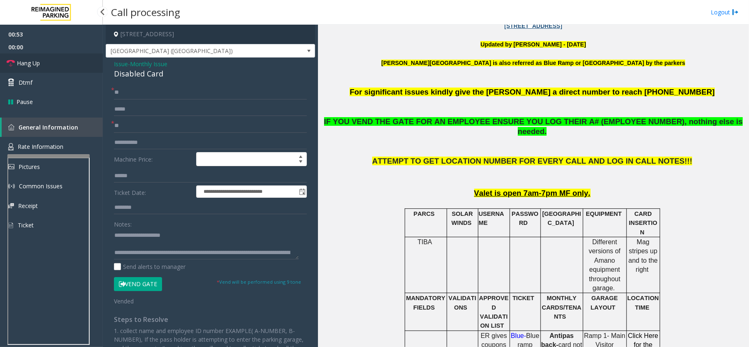
click at [81, 65] on link "Hang Up" at bounding box center [51, 62] width 103 height 19
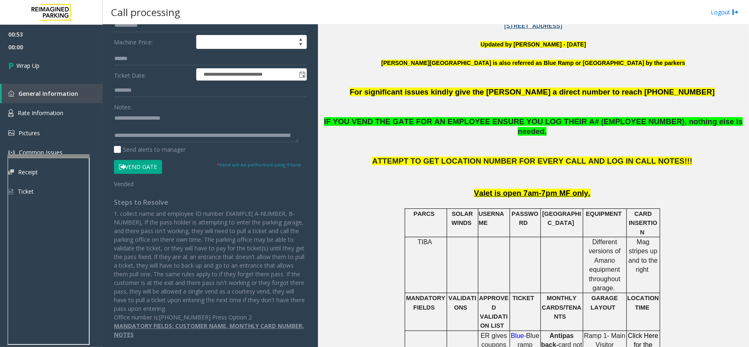
scroll to position [0, 0]
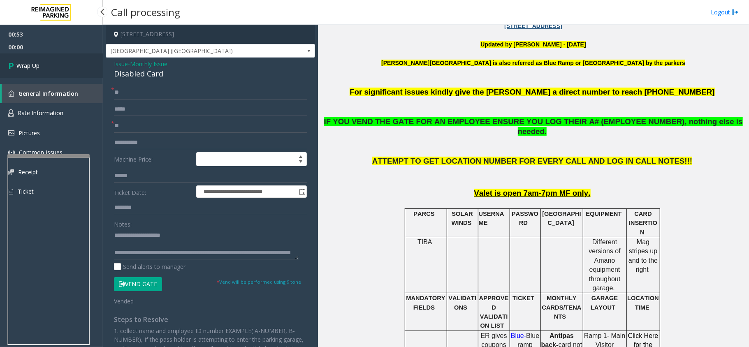
click at [23, 71] on link "Wrap Up" at bounding box center [51, 65] width 103 height 24
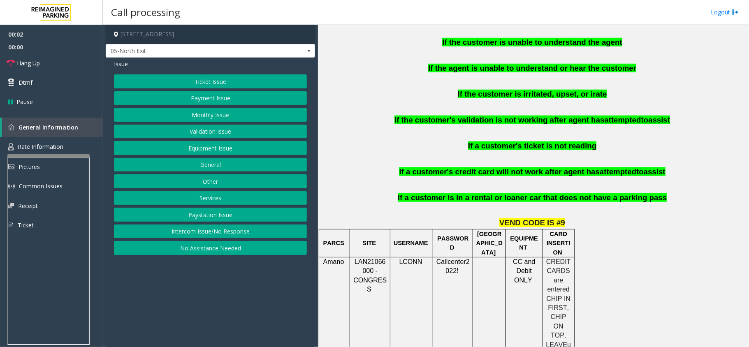
scroll to position [494, 0]
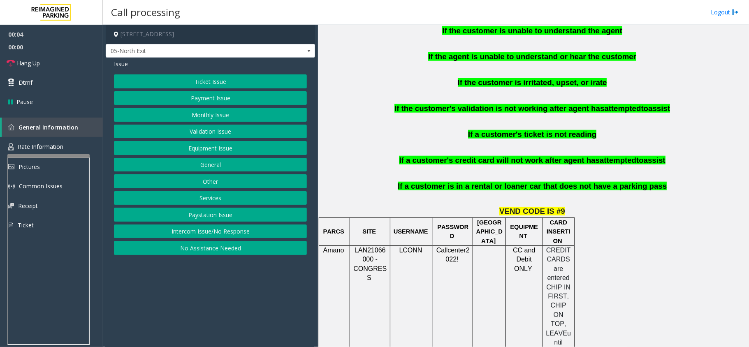
click at [363, 247] on span "LAN21066000 - CONGRESS" at bounding box center [369, 264] width 33 height 35
copy span "LAN21066000"
drag, startPoint x: 544, startPoint y: 179, endPoint x: 641, endPoint y: 176, distance: 97.1
click at [641, 182] on span "If a customer is in a rental or loaner car that does not have a parking pass" at bounding box center [532, 186] width 269 height 9
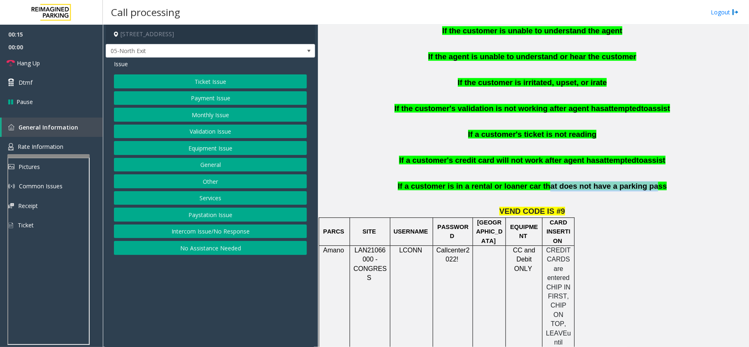
click at [228, 119] on button "Monthly Issue" at bounding box center [210, 115] width 193 height 14
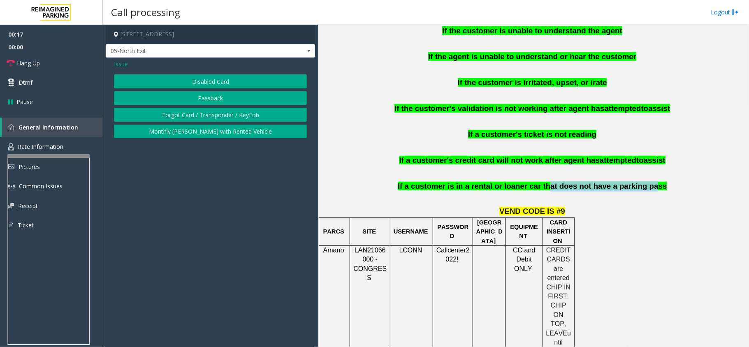
click at [239, 134] on button "Monthly [PERSON_NAME] with Rented Vehicle" at bounding box center [210, 132] width 193 height 14
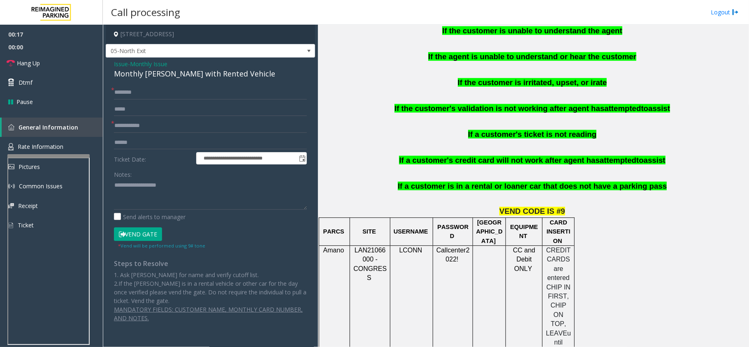
click at [156, 134] on form "**********" at bounding box center [210, 168] width 193 height 164
paste textarea "**********"
click at [178, 194] on textarea at bounding box center [210, 194] width 193 height 31
click at [195, 74] on div "Monthly [PERSON_NAME] with Rented Vehicle" at bounding box center [210, 73] width 193 height 11
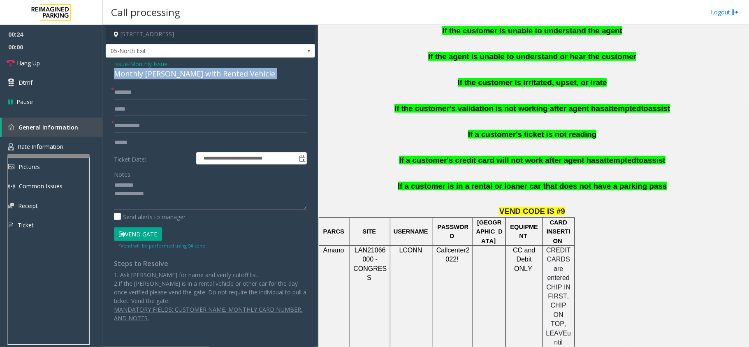
click at [195, 74] on div "Monthly [PERSON_NAME] with Rented Vehicle" at bounding box center [210, 73] width 193 height 11
copy div "Monthly [PERSON_NAME] with Rented Vehicle"
paste textarea "**********"
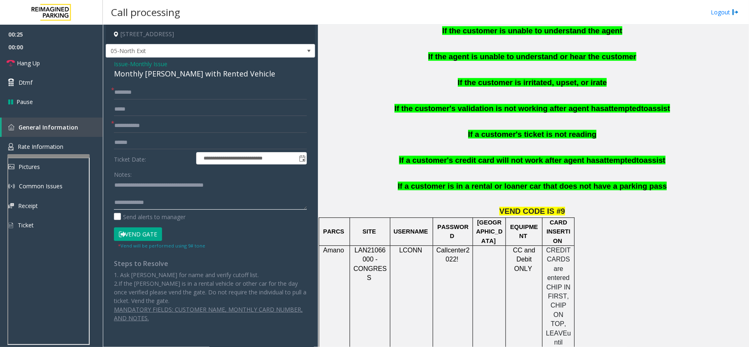
click at [160, 183] on textarea at bounding box center [210, 194] width 193 height 31
type textarea "**********"
click at [147, 129] on input "text" at bounding box center [210, 126] width 193 height 14
drag, startPoint x: 127, startPoint y: 126, endPoint x: 137, endPoint y: 129, distance: 10.9
click at [129, 126] on input "*******" at bounding box center [210, 126] width 193 height 14
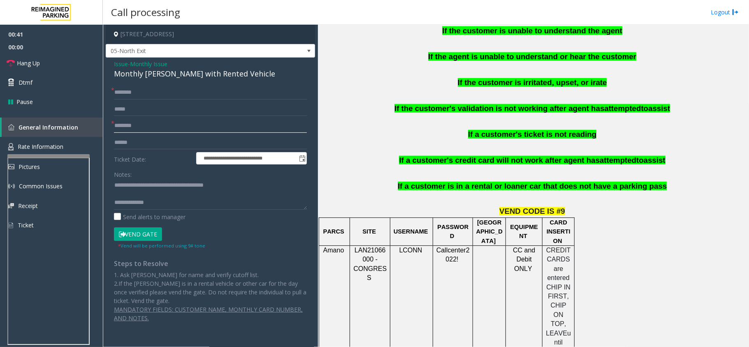
type input "********"
click at [160, 99] on input "text" at bounding box center [210, 93] width 193 height 14
drag, startPoint x: 155, startPoint y: 207, endPoint x: 160, endPoint y: 207, distance: 5.3
click at [155, 207] on textarea at bounding box center [210, 194] width 193 height 31
paste textarea "**********"
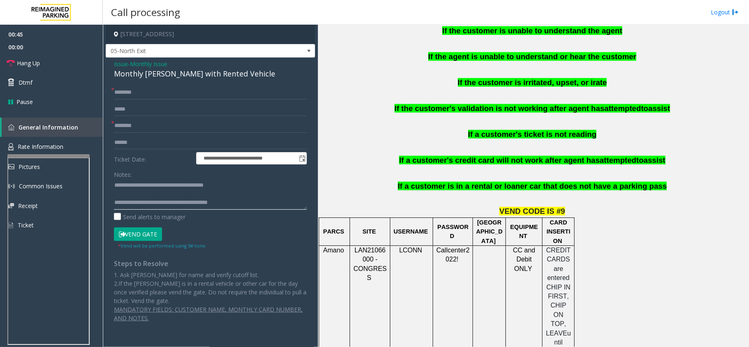
type textarea "**********"
click at [156, 96] on input "text" at bounding box center [210, 93] width 193 height 14
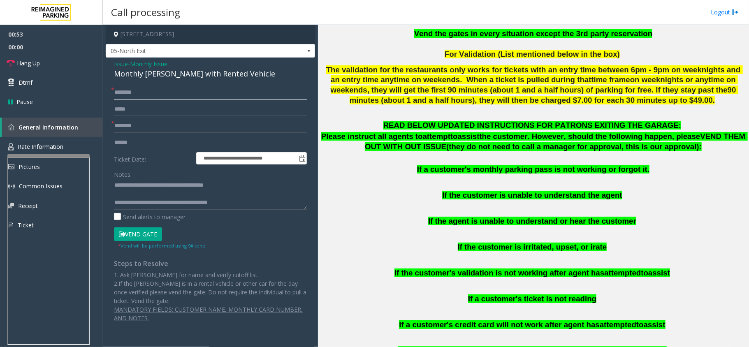
scroll to position [219, 0]
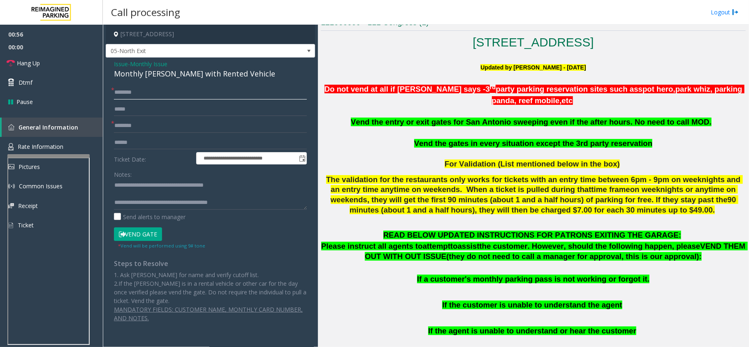
drag, startPoint x: 142, startPoint y: 97, endPoint x: 134, endPoint y: 92, distance: 8.9
click at [138, 95] on input "text" at bounding box center [210, 93] width 193 height 14
type input "**********"
click at [153, 235] on button "Vend Gate" at bounding box center [138, 235] width 48 height 14
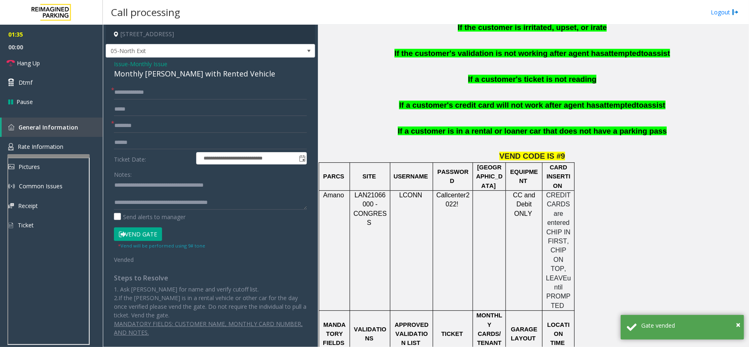
scroll to position [549, 0]
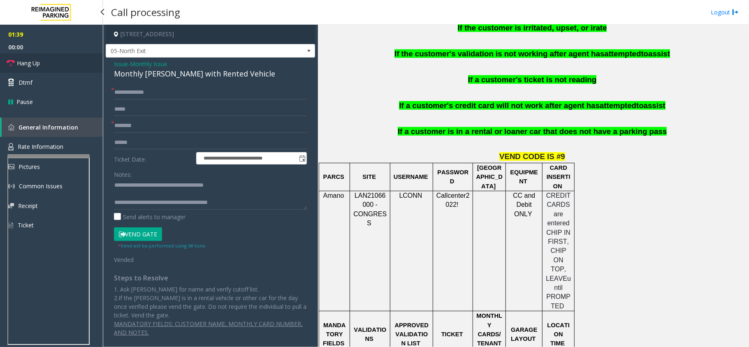
click at [61, 60] on link "Hang Up" at bounding box center [51, 62] width 103 height 19
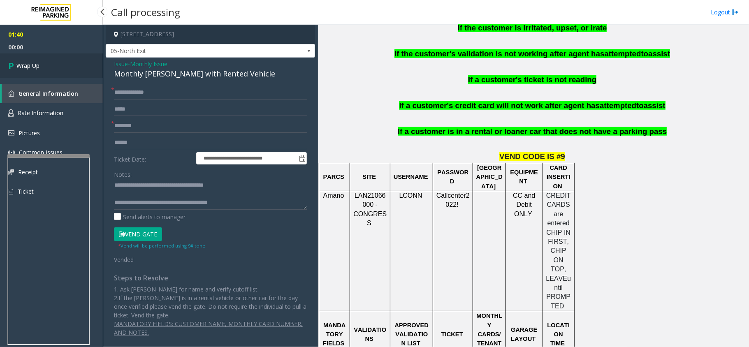
click at [61, 61] on link "Wrap Up" at bounding box center [51, 65] width 103 height 24
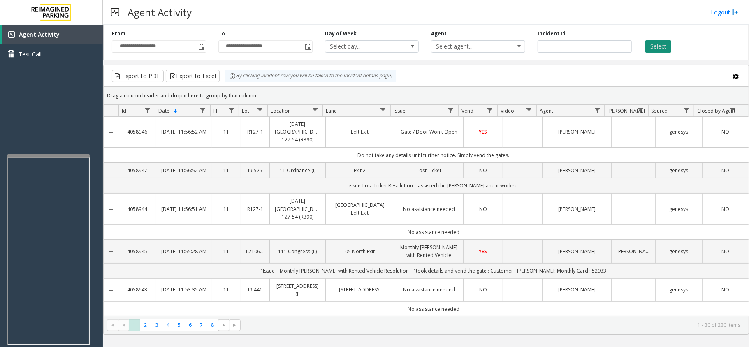
click at [658, 46] on button "Select" at bounding box center [659, 46] width 26 height 12
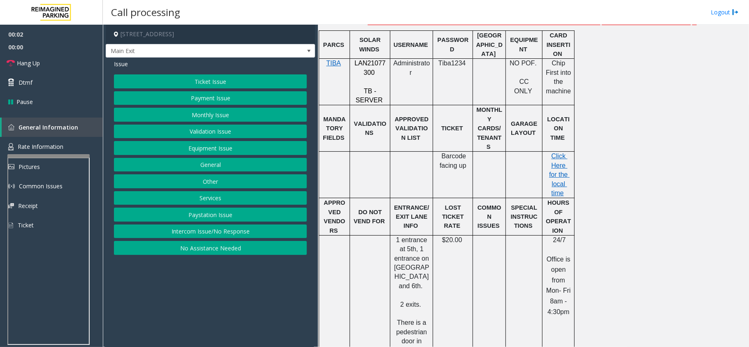
scroll to position [329, 0]
click at [369, 68] on span "LAN21077300" at bounding box center [370, 67] width 31 height 16
copy p "LAN21077300"
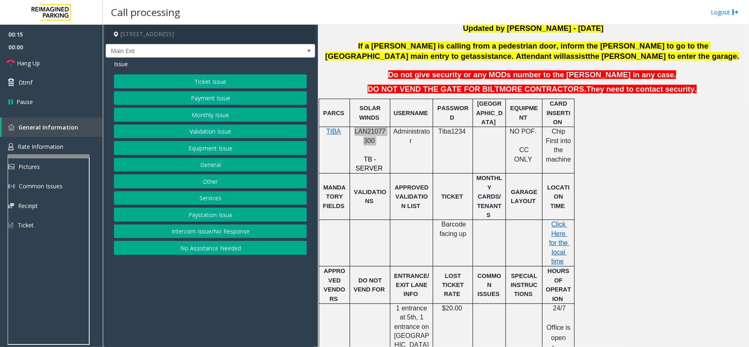
scroll to position [219, 0]
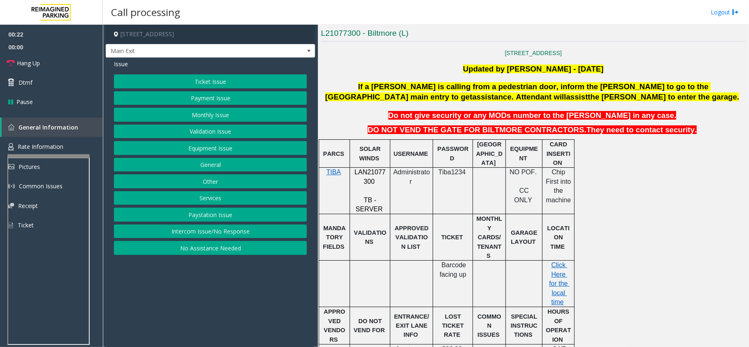
click at [415, 173] on span "Administrator" at bounding box center [411, 177] width 37 height 16
click at [205, 117] on button "Monthly Issue" at bounding box center [210, 115] width 193 height 14
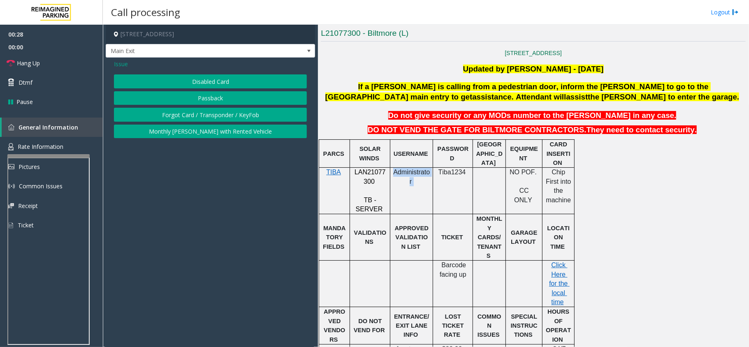
click at [209, 99] on button "Passback" at bounding box center [210, 98] width 193 height 14
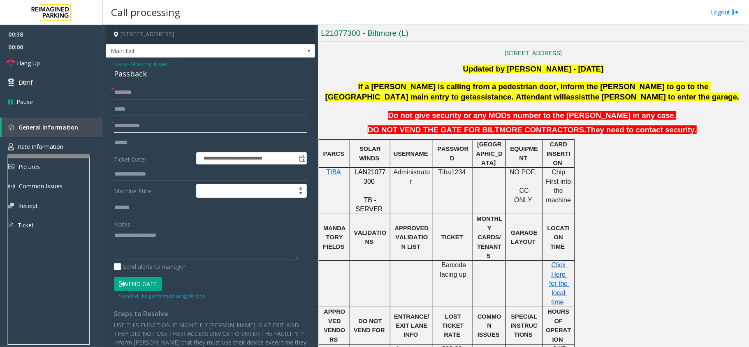
click at [153, 130] on input "text" at bounding box center [210, 126] width 193 height 14
click at [142, 126] on input "text" at bounding box center [210, 126] width 193 height 14
type input "*****"
click at [172, 91] on input "text" at bounding box center [210, 93] width 193 height 14
click at [170, 104] on input "text" at bounding box center [210, 109] width 193 height 14
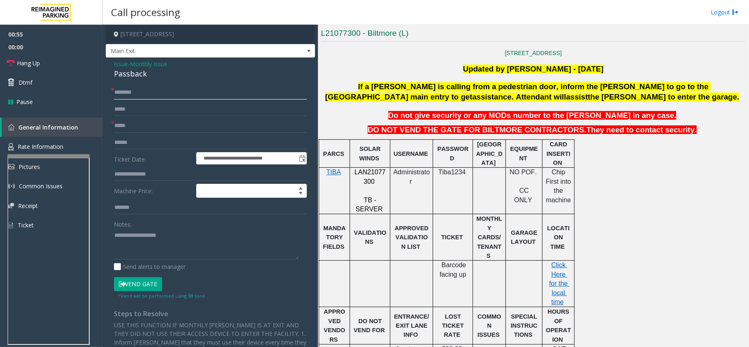
click at [199, 94] on input "text" at bounding box center [210, 93] width 193 height 14
click at [181, 86] on input "text" at bounding box center [210, 93] width 193 height 14
type input "******"
click at [162, 244] on textarea at bounding box center [206, 244] width 185 height 31
click at [177, 239] on textarea at bounding box center [206, 244] width 185 height 31
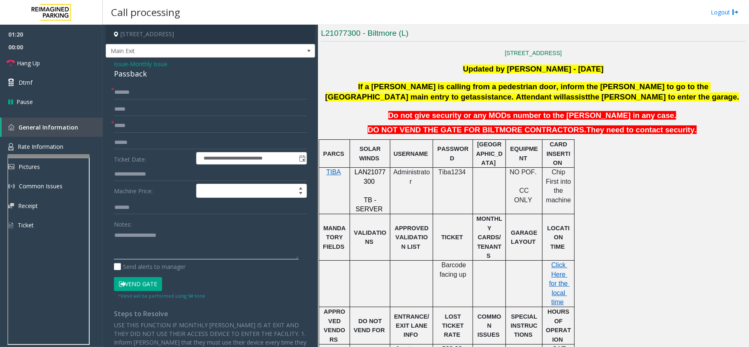
paste textarea "**********"
type textarea "**********"
paste textarea "**********"
click at [141, 242] on textarea at bounding box center [206, 244] width 185 height 31
click at [139, 286] on button "Vend Gate" at bounding box center [138, 284] width 48 height 14
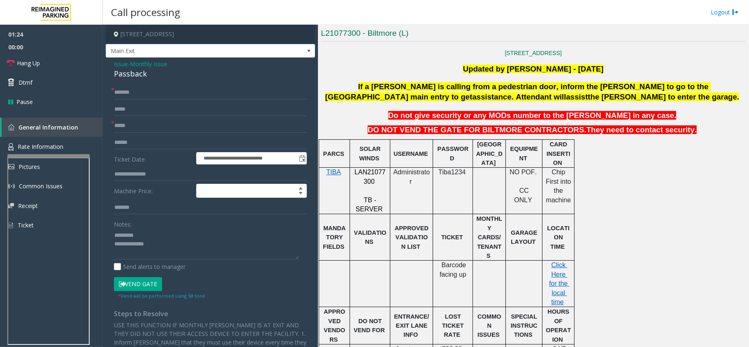
click at [133, 71] on div "Passback" at bounding box center [210, 73] width 193 height 11
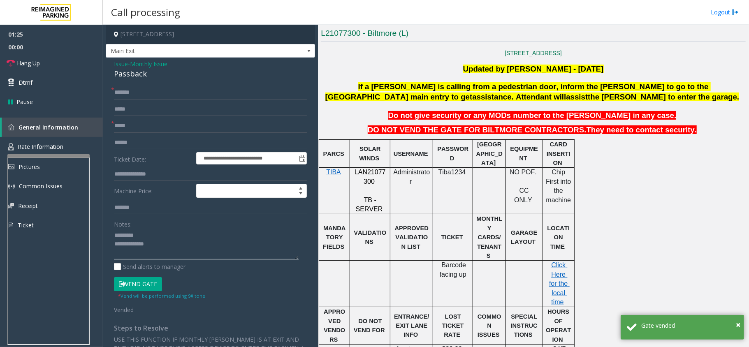
click at [152, 236] on textarea at bounding box center [206, 244] width 185 height 31
paste textarea "********"
click at [179, 247] on textarea at bounding box center [206, 244] width 185 height 31
paste textarea "**********"
type textarea "**********"
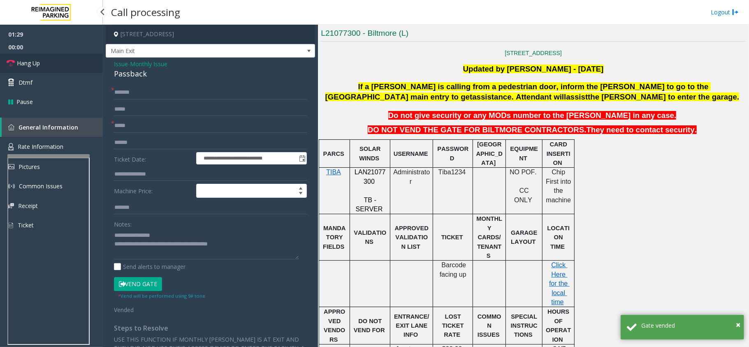
click at [45, 65] on link "Hang Up" at bounding box center [51, 62] width 103 height 19
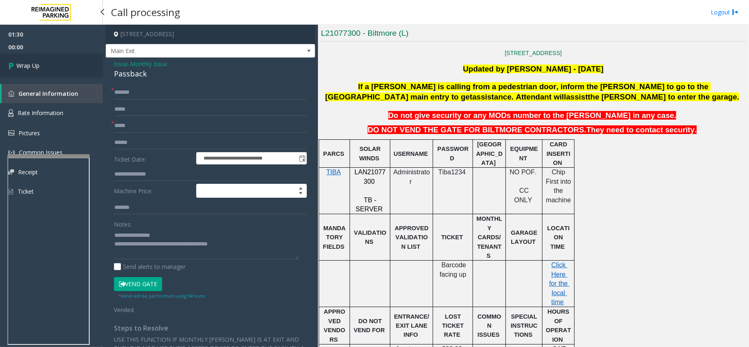
click at [55, 70] on link "Wrap Up" at bounding box center [51, 65] width 103 height 24
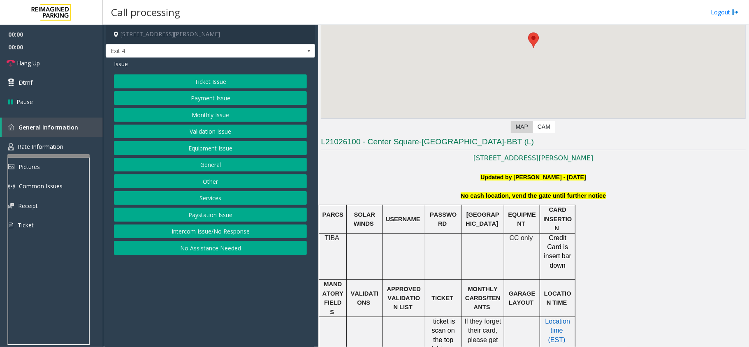
scroll to position [219, 0]
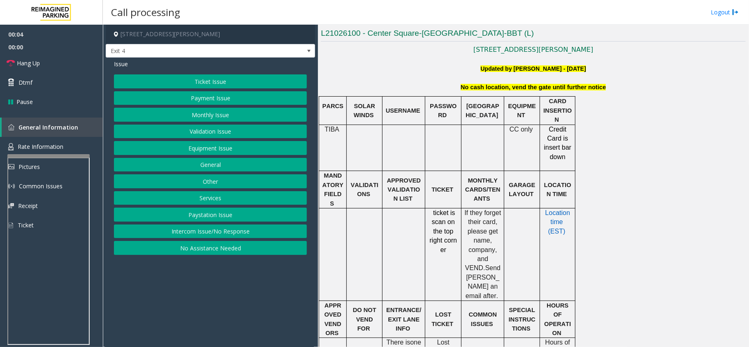
click at [223, 152] on button "Equipment Issue" at bounding box center [210, 148] width 193 height 14
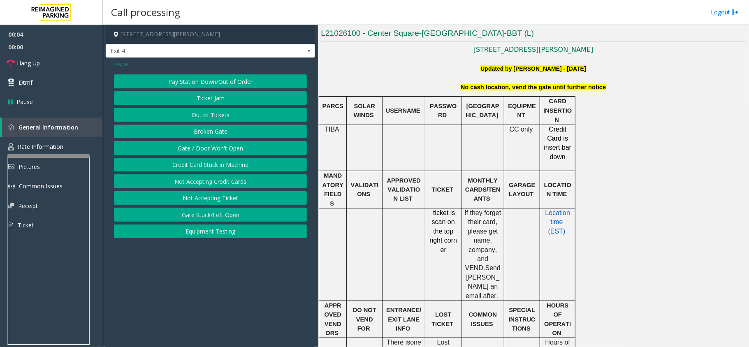
click at [220, 151] on button "Gate / Door Won't Open" at bounding box center [210, 148] width 193 height 14
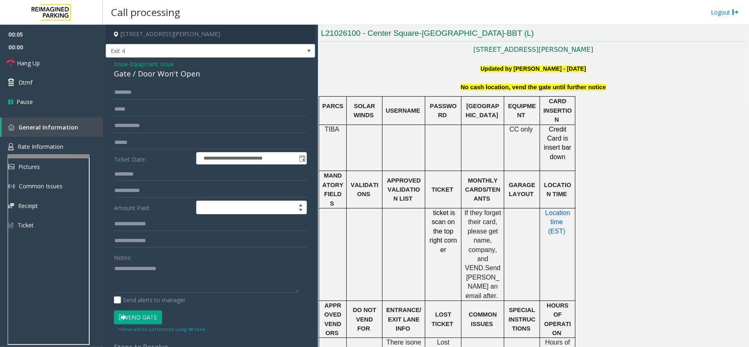
click at [145, 323] on button "Vend Gate" at bounding box center [138, 318] width 48 height 14
click at [487, 89] on span "No cash location, vend the gate until further notice" at bounding box center [533, 87] width 145 height 7
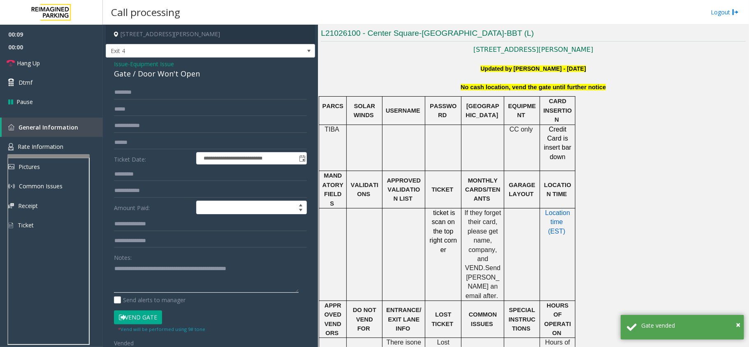
click at [279, 267] on textarea at bounding box center [206, 277] width 185 height 31
type textarea "**********"
drag, startPoint x: 435, startPoint y: 195, endPoint x: 458, endPoint y: 249, distance: 58.8
click at [458, 249] on td "ticket is scan on the top right corner" at bounding box center [443, 255] width 36 height 93
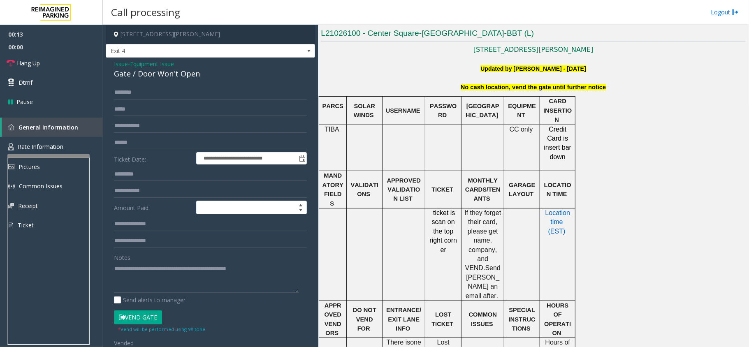
click at [463, 258] on div at bounding box center [461, 255] width 3 height 93
click at [58, 65] on link "Hang Up" at bounding box center [51, 62] width 103 height 19
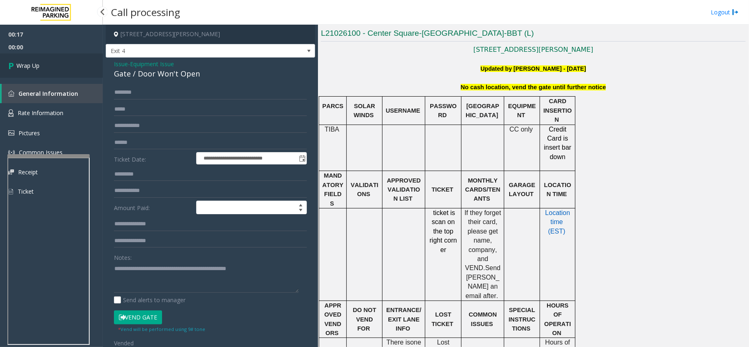
click at [59, 63] on link "Wrap Up" at bounding box center [51, 65] width 103 height 24
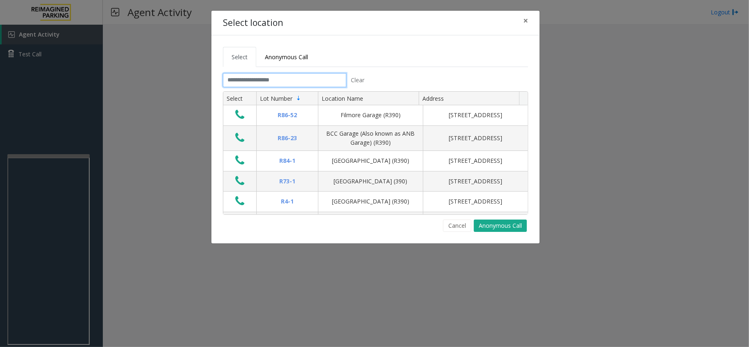
click at [293, 87] on input "text" at bounding box center [284, 80] width 123 height 14
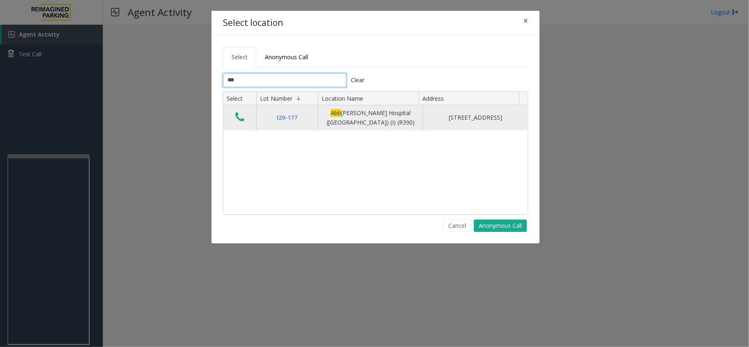
type input "***"
click at [236, 121] on icon "Data table" at bounding box center [239, 118] width 9 height 12
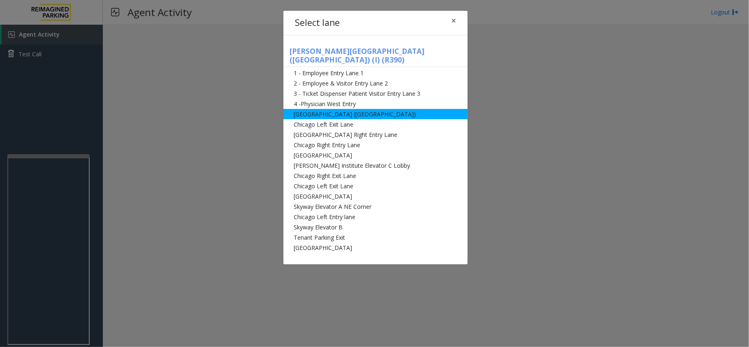
click at [359, 109] on li "[GEOGRAPHIC_DATA] ([GEOGRAPHIC_DATA])" at bounding box center [376, 114] width 184 height 10
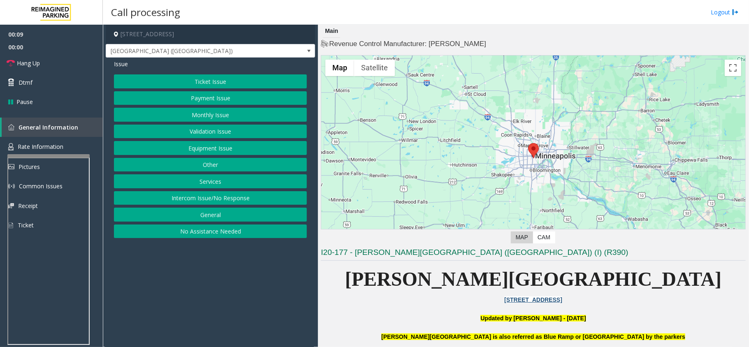
click at [174, 201] on button "Intercom Issue/No Response" at bounding box center [210, 198] width 193 height 14
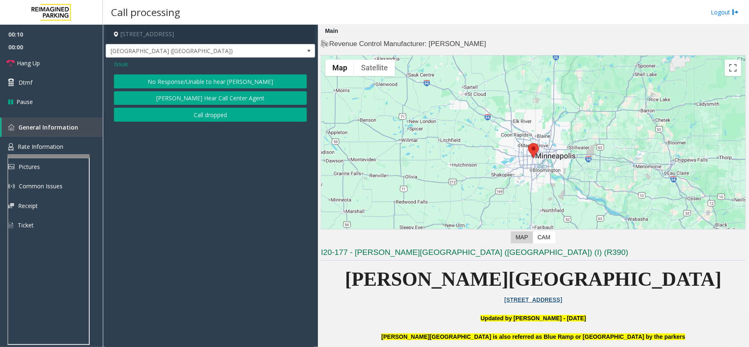
click at [188, 76] on button "No Response/Unable to hear [PERSON_NAME]" at bounding box center [210, 81] width 193 height 14
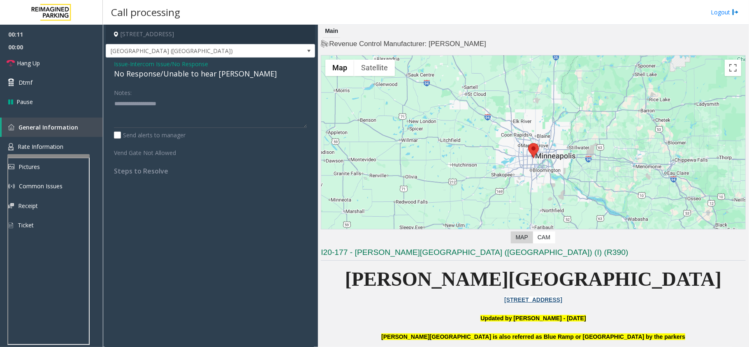
click at [193, 79] on div "No Response/Unable to hear [PERSON_NAME]" at bounding box center [210, 73] width 193 height 11
click at [192, 79] on div "No Response/Unable to hear [PERSON_NAME]" at bounding box center [210, 73] width 193 height 11
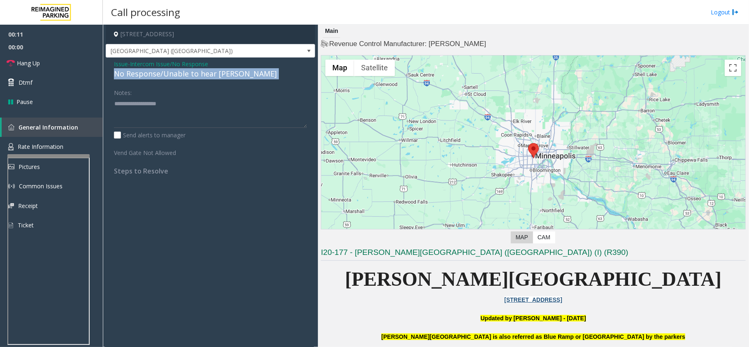
click at [192, 79] on div "No Response/Unable to hear [PERSON_NAME]" at bounding box center [210, 73] width 193 height 11
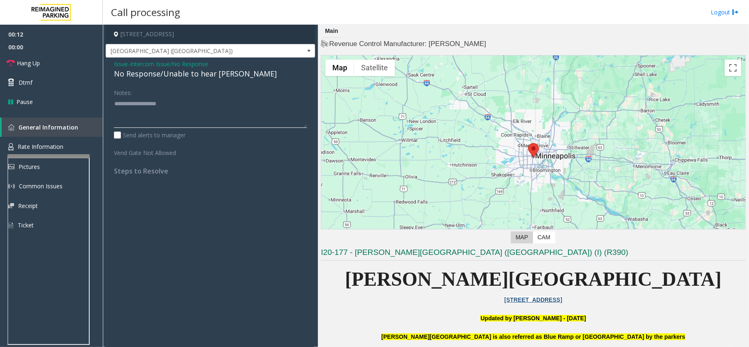
paste textarea "**********"
click at [192, 114] on textarea at bounding box center [210, 112] width 193 height 31
type textarea "**********"
click at [67, 73] on link "Dtmf" at bounding box center [51, 82] width 103 height 19
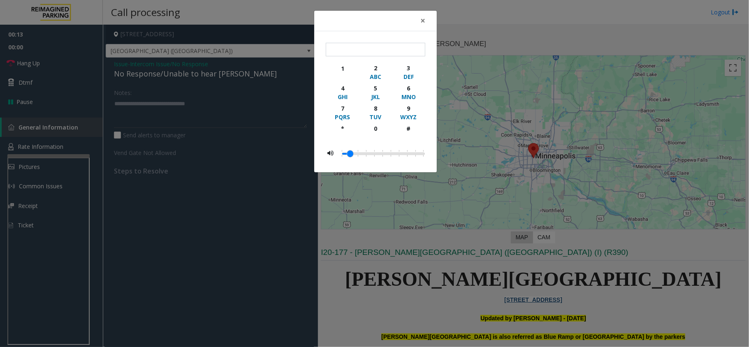
click at [68, 82] on div "× 1 2 ABC 3 DEF 4 GHI 5 JKL 6 MNO 7 PQRS 8 TUV 9 WXYZ * 0 #" at bounding box center [374, 173] width 749 height 347
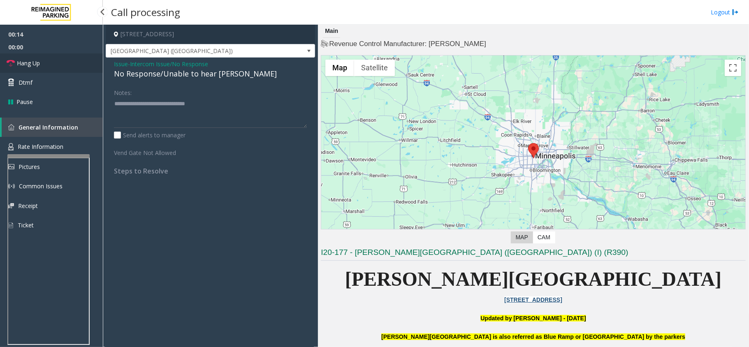
click at [64, 66] on link "Hang Up" at bounding box center [51, 62] width 103 height 19
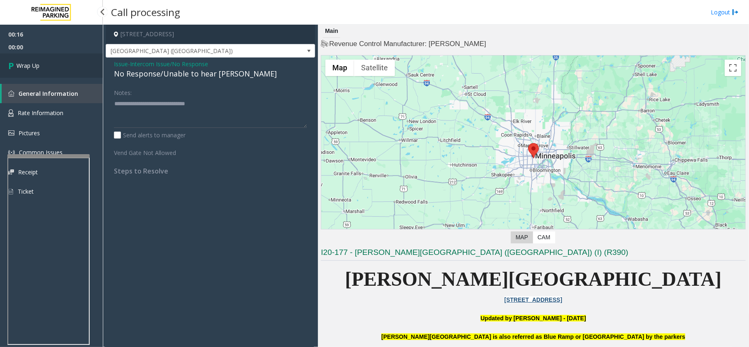
click at [64, 66] on link "Wrap Up" at bounding box center [51, 65] width 103 height 24
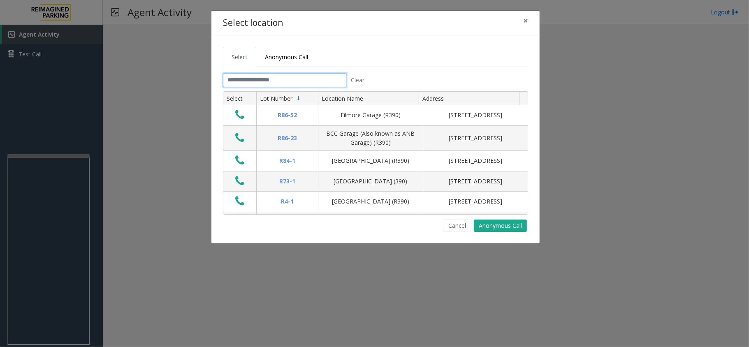
click at [275, 77] on input "text" at bounding box center [284, 80] width 123 height 14
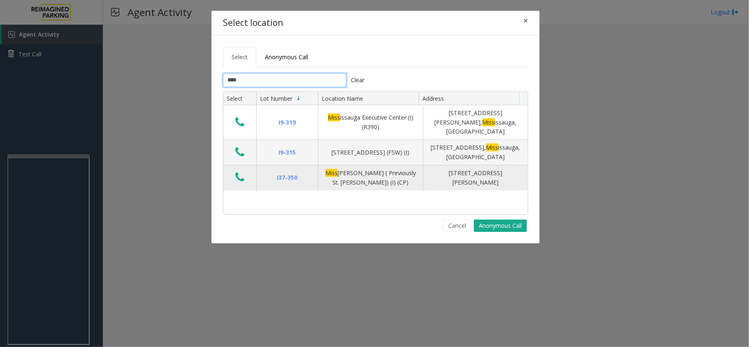
type input "****"
click at [236, 172] on icon "Data table" at bounding box center [239, 178] width 9 height 12
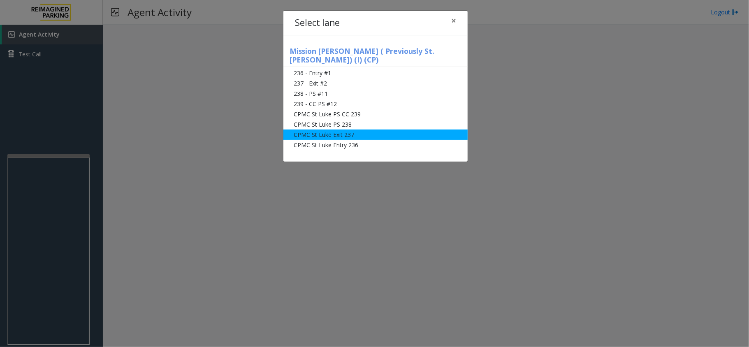
click at [335, 130] on li "CPMC St Luke Exit 237" at bounding box center [376, 135] width 184 height 10
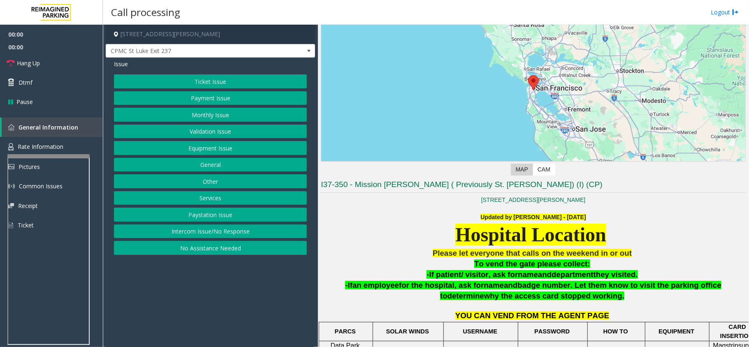
scroll to position [206, 0]
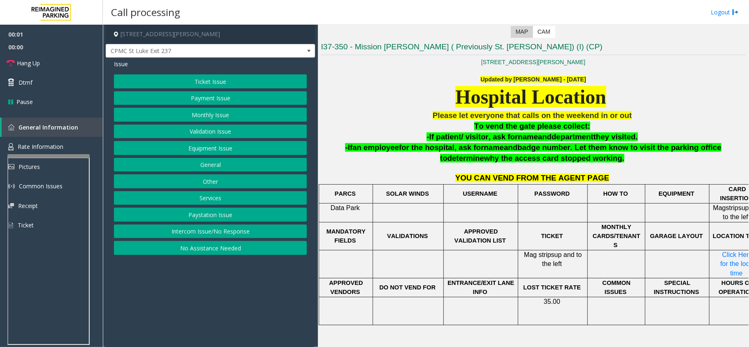
click at [214, 114] on button "Monthly Issue" at bounding box center [210, 115] width 193 height 14
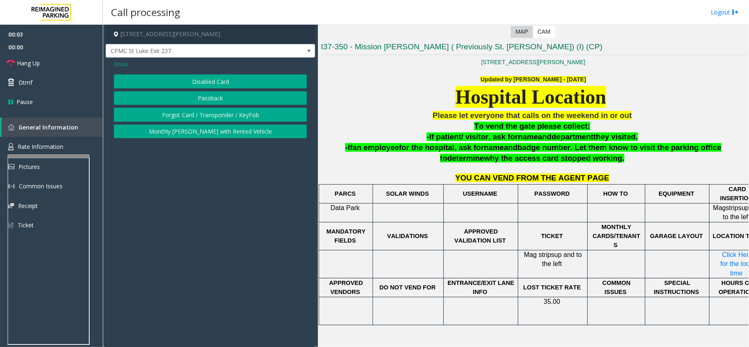
click at [222, 117] on button "Forgot Card / Transponder / KeyFob" at bounding box center [210, 115] width 193 height 14
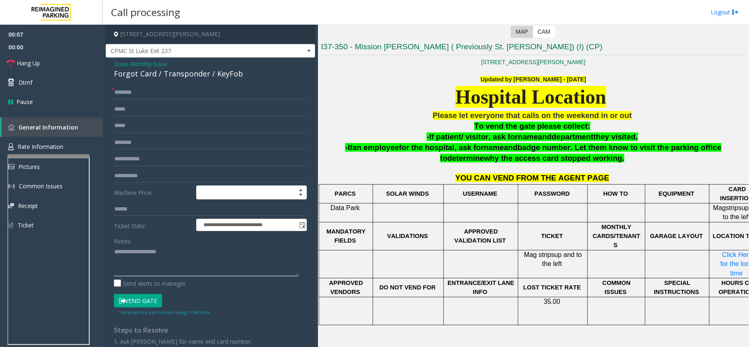
click at [152, 249] on textarea at bounding box center [206, 261] width 185 height 31
paste textarea "**********"
click at [154, 74] on div "Forgot Card / Transponder / KeyFob" at bounding box center [210, 73] width 193 height 11
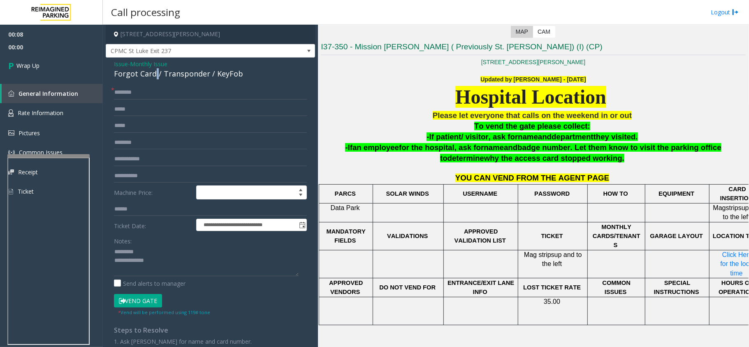
click at [154, 74] on div "Forgot Card / Transponder / KeyFob" at bounding box center [210, 73] width 193 height 11
click at [157, 255] on textarea at bounding box center [206, 261] width 185 height 31
paste textarea "**********"
click at [204, 273] on textarea at bounding box center [206, 261] width 185 height 31
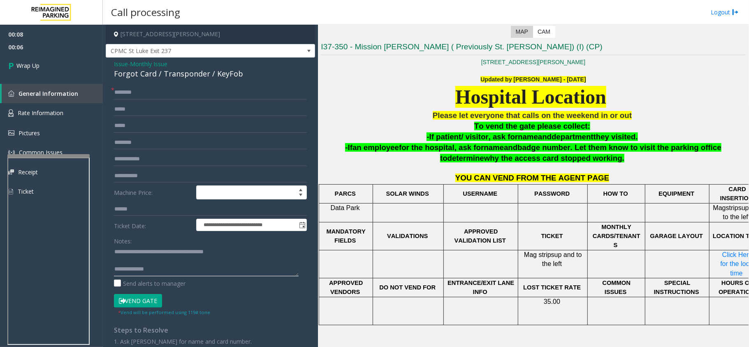
paste textarea "**********"
type textarea "**********"
click at [35, 69] on span "Wrap Up" at bounding box center [27, 65] width 23 height 9
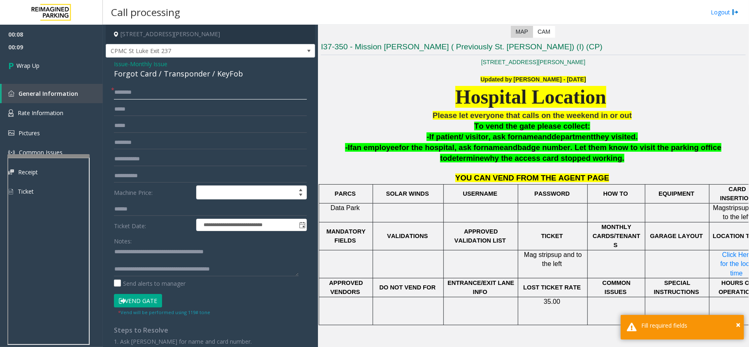
click at [175, 99] on input "text" at bounding box center [210, 93] width 193 height 14
type input "**"
click at [44, 67] on link "Wrap Up" at bounding box center [51, 65] width 103 height 24
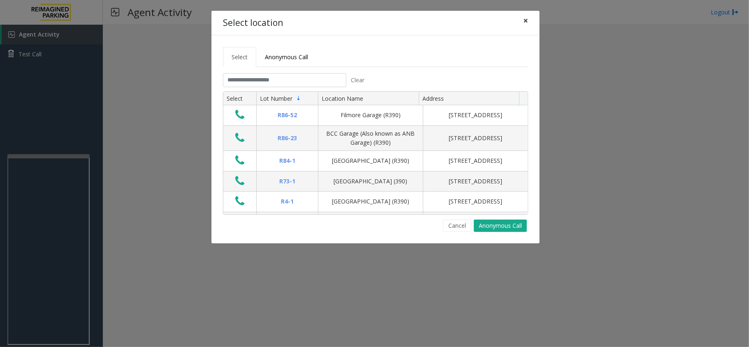
click at [528, 19] on span "×" at bounding box center [525, 21] width 5 height 12
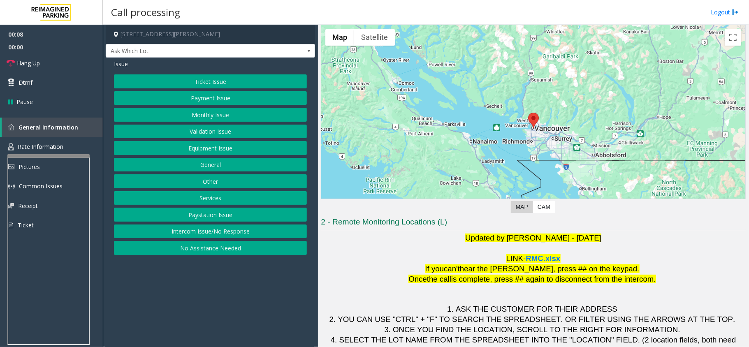
scroll to position [58, 0]
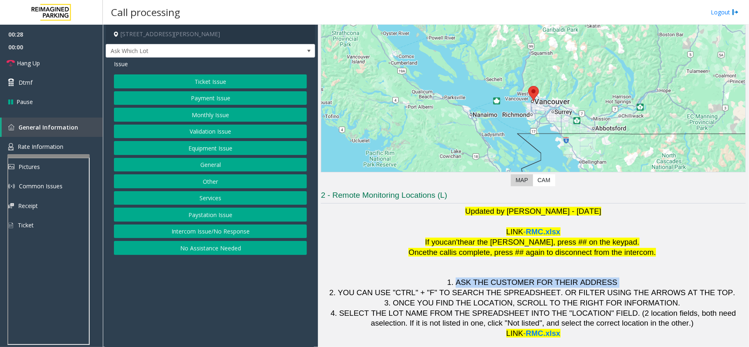
drag, startPoint x: 469, startPoint y: 284, endPoint x: 612, endPoint y: 284, distance: 143.2
click at [611, 285] on p "1. ASK THE CUSTOMER FOR THEIR ADDRESS" at bounding box center [533, 283] width 425 height 10
click at [457, 284] on p "1. ASK THE CUSTOMER FOR THEIR ADDRESS" at bounding box center [533, 283] width 425 height 10
drag, startPoint x: 466, startPoint y: 284, endPoint x: 646, endPoint y: 277, distance: 179.5
click at [640, 278] on p "1. ASK THE CUSTOMER FOR THEIR ADDRESS" at bounding box center [533, 283] width 425 height 10
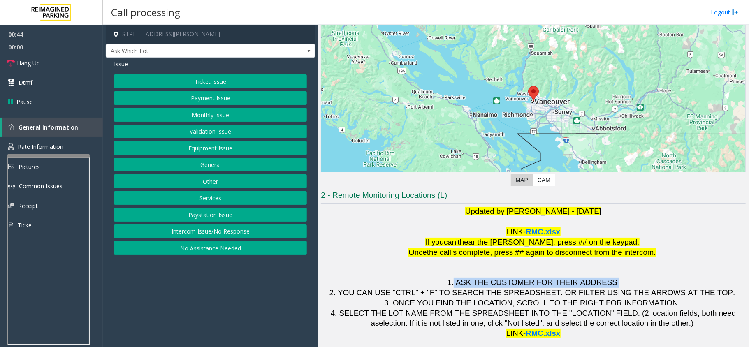
click at [226, 147] on button "Equipment Issue" at bounding box center [210, 148] width 193 height 14
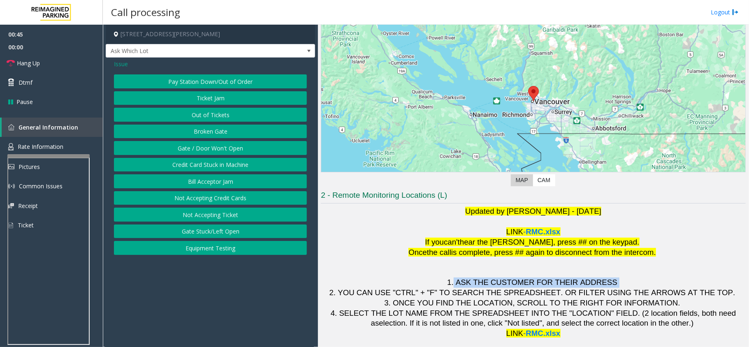
click at [225, 146] on button "Gate / Door Won't Open" at bounding box center [210, 148] width 193 height 14
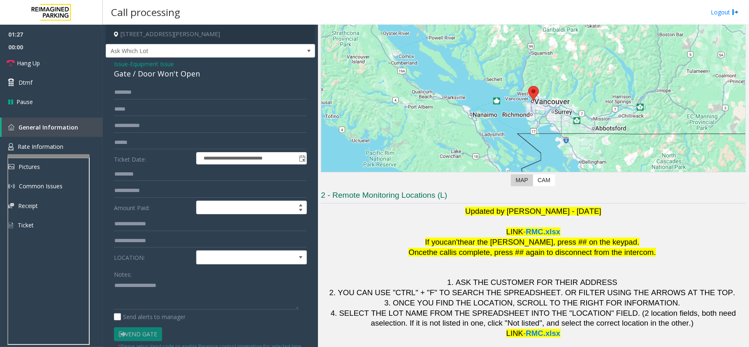
drag, startPoint x: 122, startPoint y: 64, endPoint x: 135, endPoint y: 71, distance: 15.3
click at [122, 64] on span "Issue" at bounding box center [121, 64] width 14 height 9
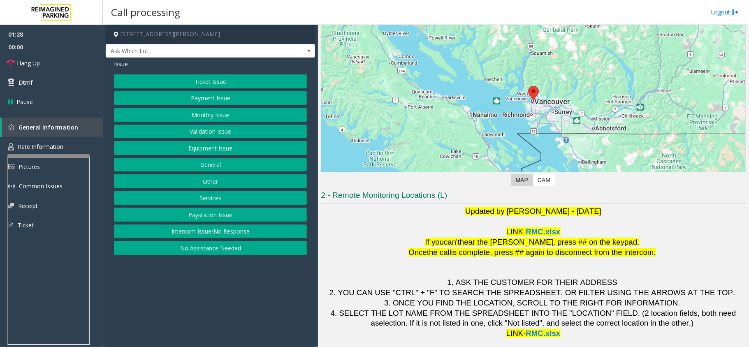
click at [219, 162] on button "General" at bounding box center [210, 165] width 193 height 14
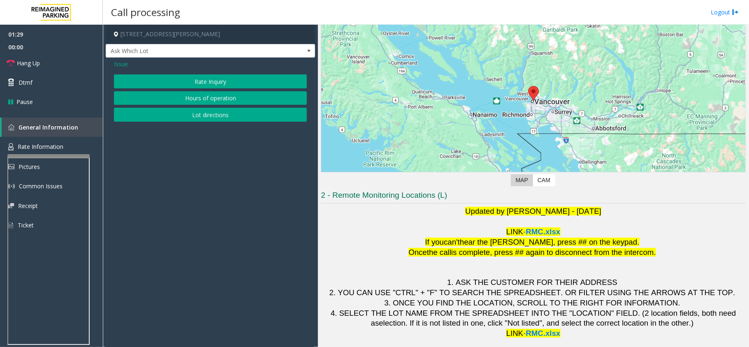
click at [120, 65] on span "Issue" at bounding box center [121, 64] width 14 height 9
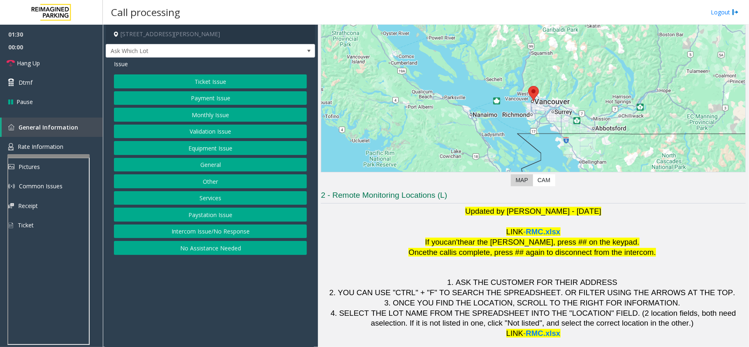
click at [234, 150] on button "Equipment Issue" at bounding box center [210, 148] width 193 height 14
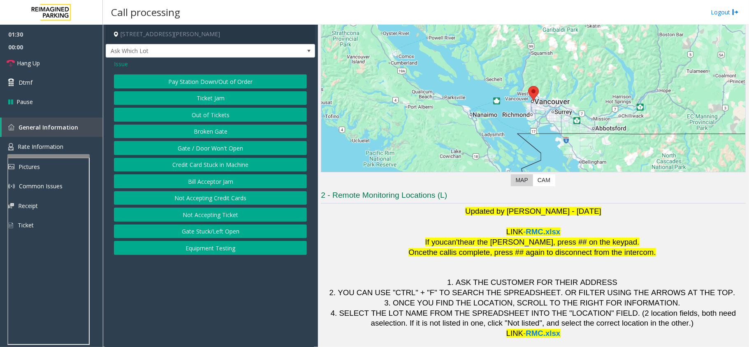
click at [230, 127] on button "Broken Gate" at bounding box center [210, 132] width 193 height 14
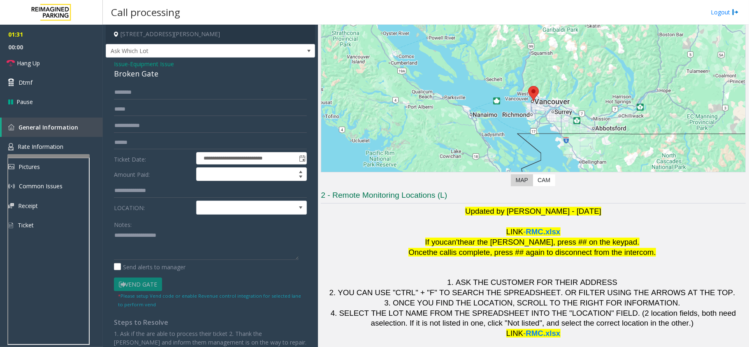
click at [126, 63] on span "Issue" at bounding box center [121, 64] width 14 height 9
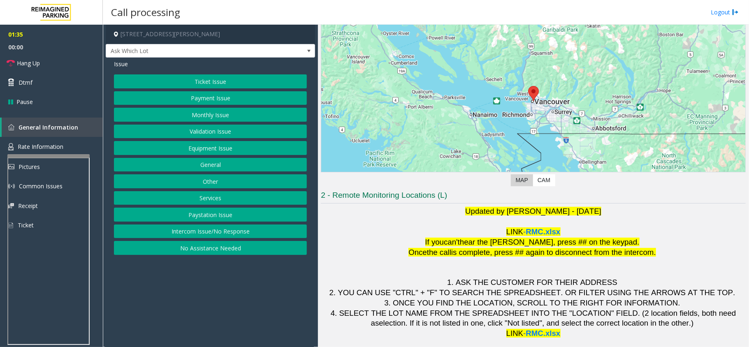
click at [223, 150] on button "Equipment Issue" at bounding box center [210, 148] width 193 height 14
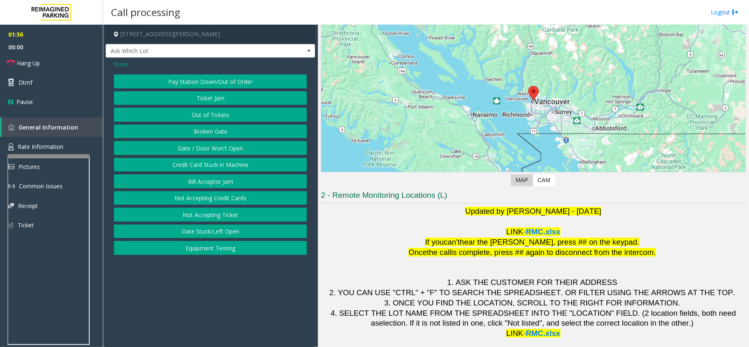
click at [224, 146] on button "Gate / Door Won't Open" at bounding box center [210, 148] width 193 height 14
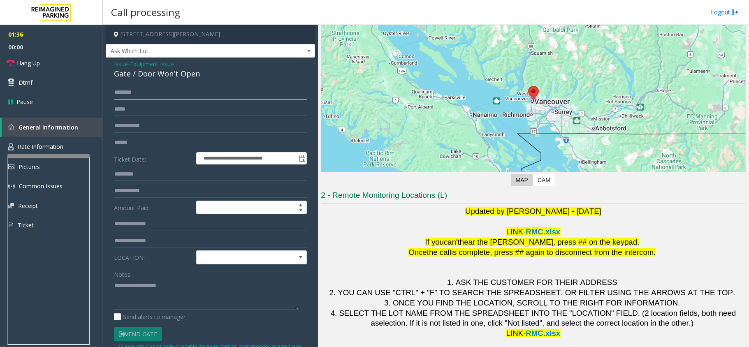
click at [162, 94] on input "text" at bounding box center [210, 93] width 193 height 14
click at [167, 292] on textarea at bounding box center [206, 294] width 185 height 31
paste textarea "**********"
type textarea "**********"
click at [144, 65] on span "Equipment Issue" at bounding box center [152, 64] width 44 height 9
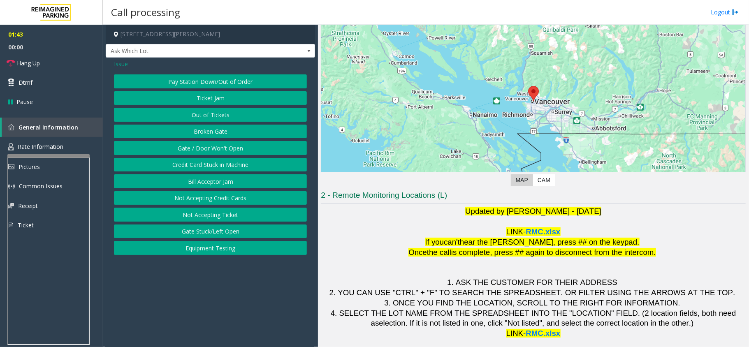
click at [227, 153] on button "Gate / Door Won't Open" at bounding box center [210, 148] width 193 height 14
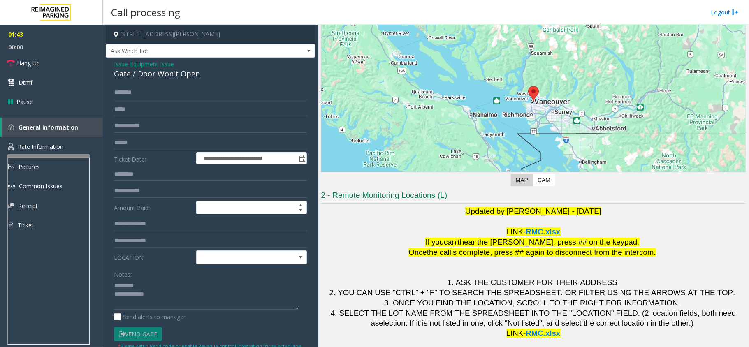
click at [160, 72] on div "Gate / Door Won't Open" at bounding box center [210, 73] width 193 height 11
click at [150, 282] on textarea at bounding box center [206, 294] width 185 height 31
paste textarea "**********"
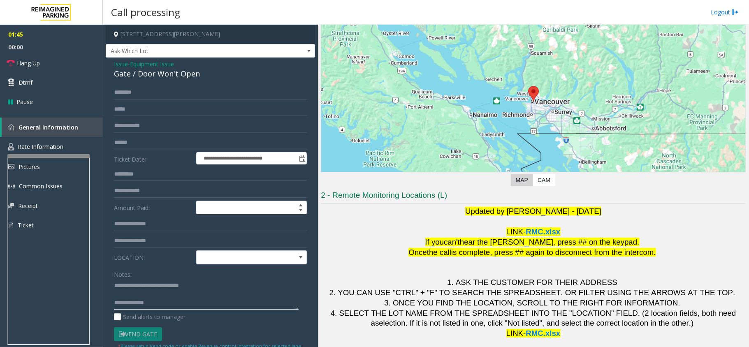
type textarea "**********"
click at [157, 94] on input "text" at bounding box center [210, 93] width 193 height 14
type input "****"
click at [48, 79] on link "Dtmf" at bounding box center [51, 82] width 103 height 19
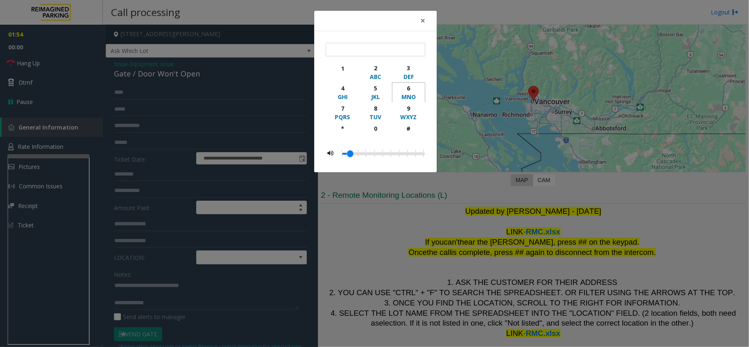
click at [410, 93] on div "MNO" at bounding box center [408, 97] width 23 height 9
type input "*"
click at [426, 18] on button "×" at bounding box center [423, 21] width 16 height 20
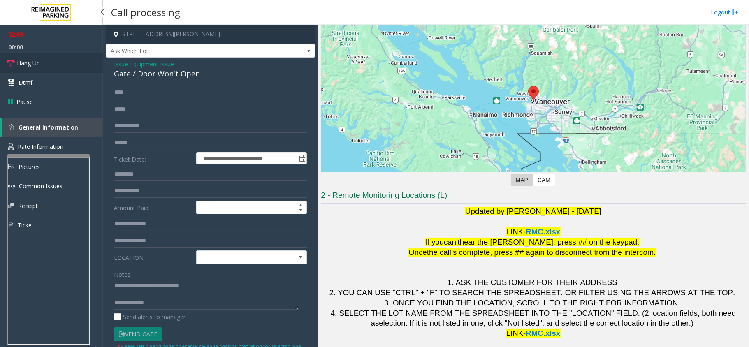
click at [40, 68] on link "Hang Up" at bounding box center [51, 62] width 103 height 19
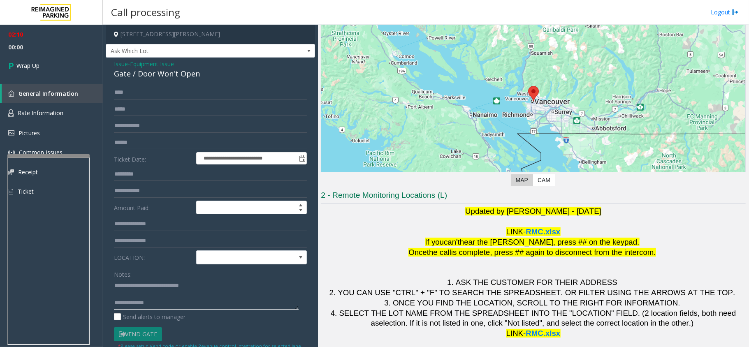
click at [208, 308] on textarea at bounding box center [206, 294] width 185 height 31
click at [162, 303] on textarea at bounding box center [206, 294] width 185 height 31
type textarea "**********"
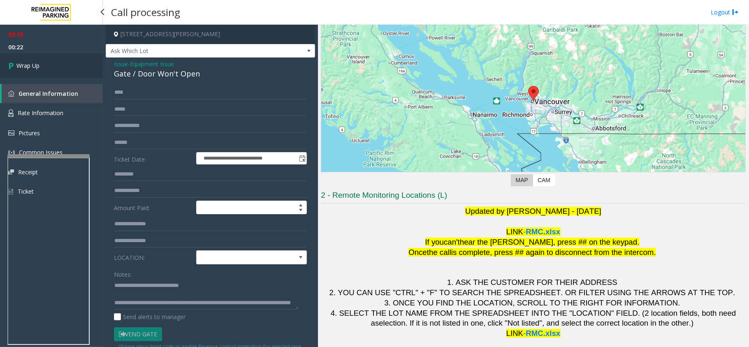
click at [30, 63] on span "Wrap Up" at bounding box center [27, 65] width 23 height 9
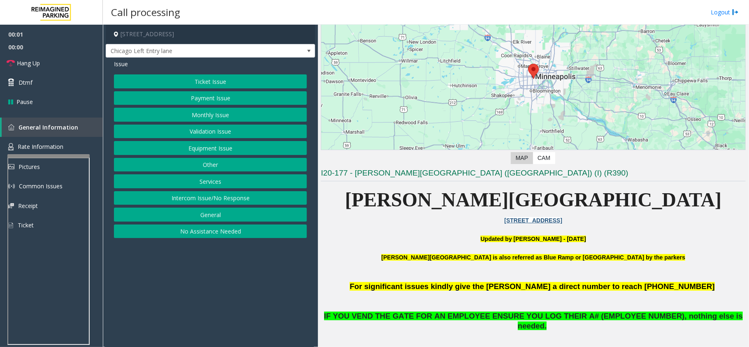
scroll to position [219, 0]
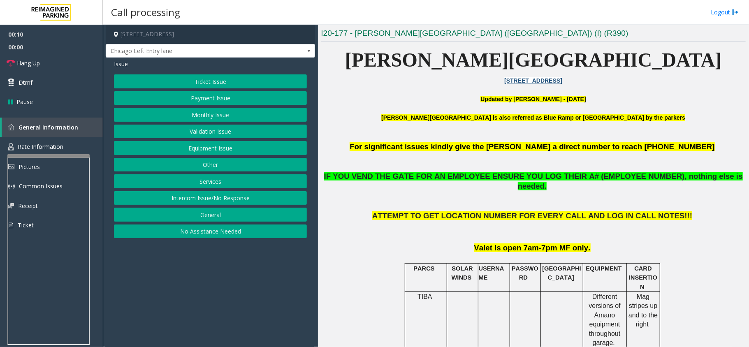
click at [221, 150] on button "Equipment Issue" at bounding box center [210, 148] width 193 height 14
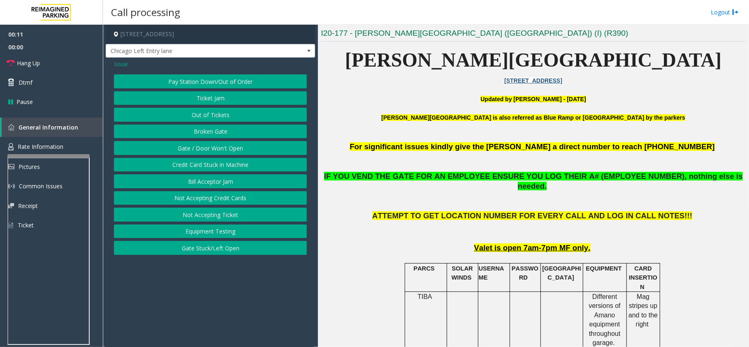
click at [244, 151] on button "Gate / Door Won't Open" at bounding box center [210, 148] width 193 height 14
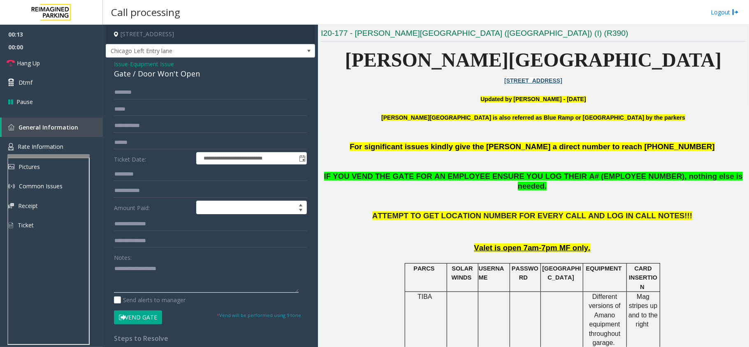
click at [198, 280] on textarea at bounding box center [206, 277] width 185 height 31
paste textarea "**********"
click at [152, 81] on div "**********" at bounding box center [210, 262] width 209 height 409
click at [153, 74] on div "Gate / Door Won't Open" at bounding box center [210, 73] width 193 height 11
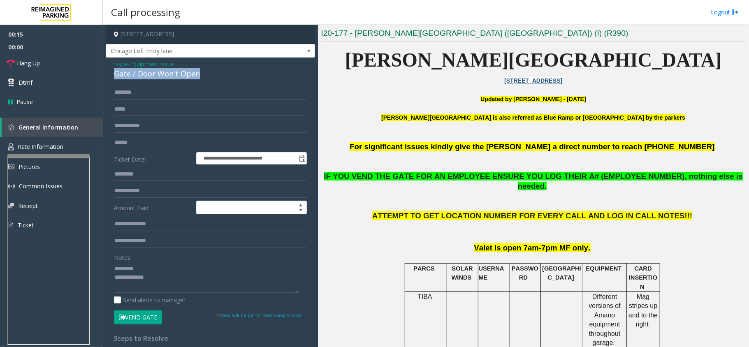
click at [153, 74] on div "Gate / Door Won't Open" at bounding box center [210, 73] width 193 height 11
click at [145, 268] on textarea at bounding box center [206, 277] width 185 height 31
paste textarea "**********"
click at [195, 286] on textarea at bounding box center [206, 277] width 185 height 31
paste textarea "**********"
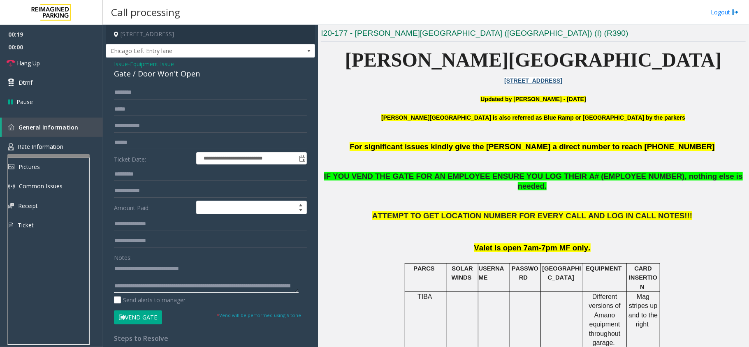
scroll to position [5, 0]
click at [134, 319] on button "Vend Gate" at bounding box center [138, 318] width 48 height 14
click at [147, 275] on textarea at bounding box center [206, 277] width 185 height 31
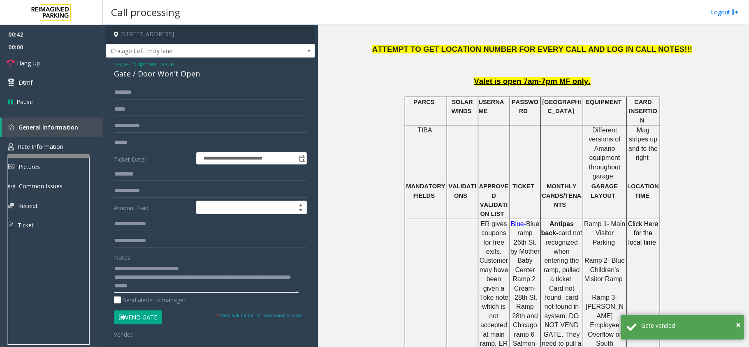
scroll to position [384, 0]
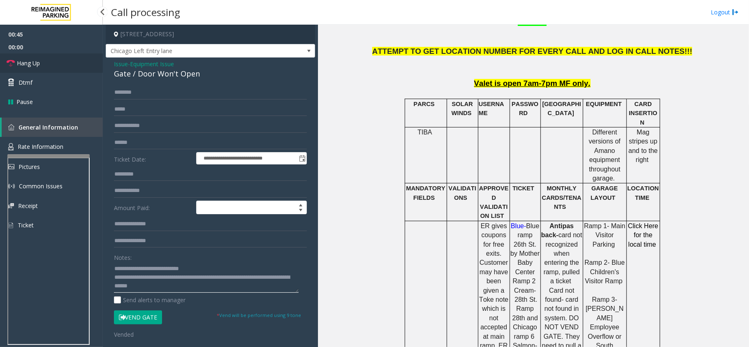
type textarea "**********"
click at [32, 55] on link "Hang Up" at bounding box center [51, 62] width 103 height 19
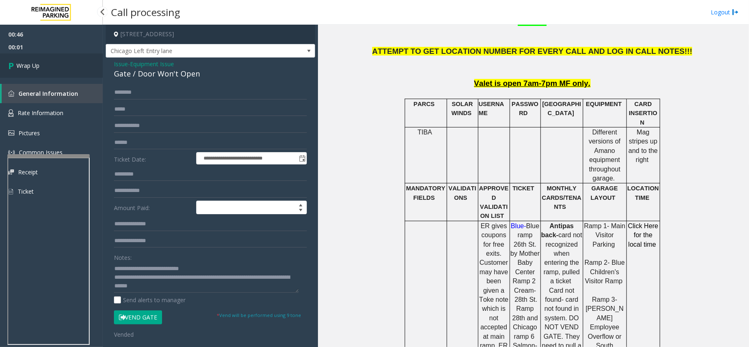
click at [74, 65] on link "Wrap Up" at bounding box center [51, 65] width 103 height 24
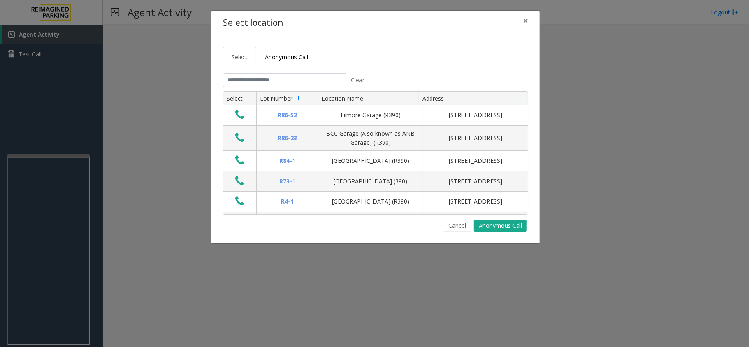
click at [256, 73] on tabset "Select Anonymous Call Clear Select Lot Number Location Name Address R86-52 Film…" at bounding box center [375, 139] width 305 height 185
click at [262, 81] on input "text" at bounding box center [284, 80] width 123 height 14
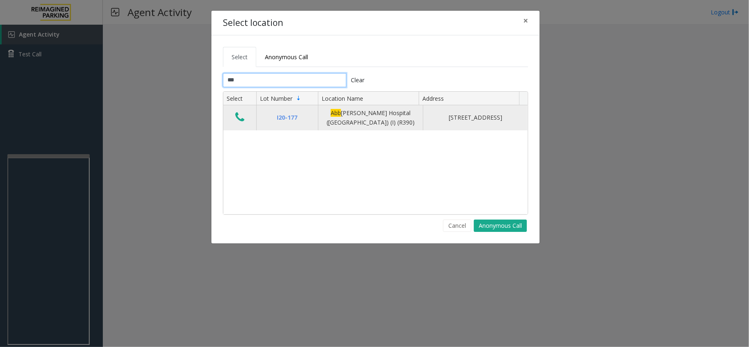
type input "***"
click at [234, 116] on button "Data table" at bounding box center [240, 117] width 14 height 13
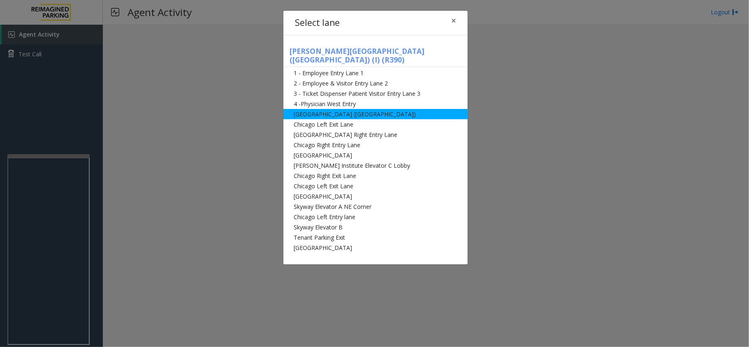
click at [360, 110] on li "[GEOGRAPHIC_DATA] ([GEOGRAPHIC_DATA])" at bounding box center [376, 114] width 184 height 10
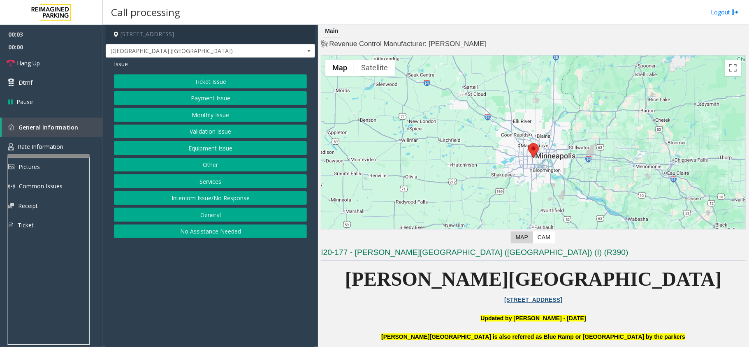
click at [227, 147] on button "Equipment Issue" at bounding box center [210, 148] width 193 height 14
